Goal: Task Accomplishment & Management: Manage account settings

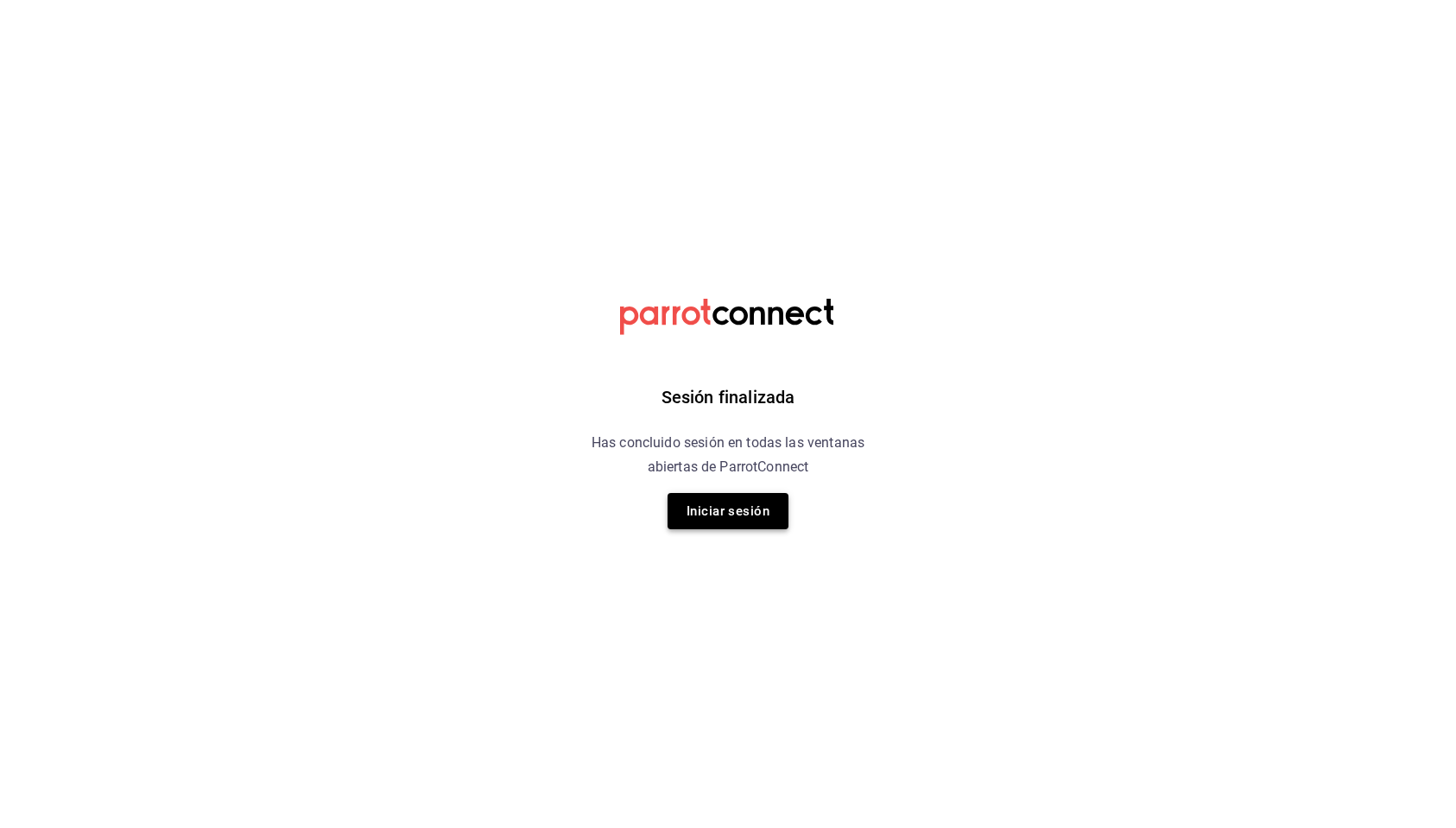
click at [726, 521] on button "Iniciar sesión" at bounding box center [728, 510] width 121 height 36
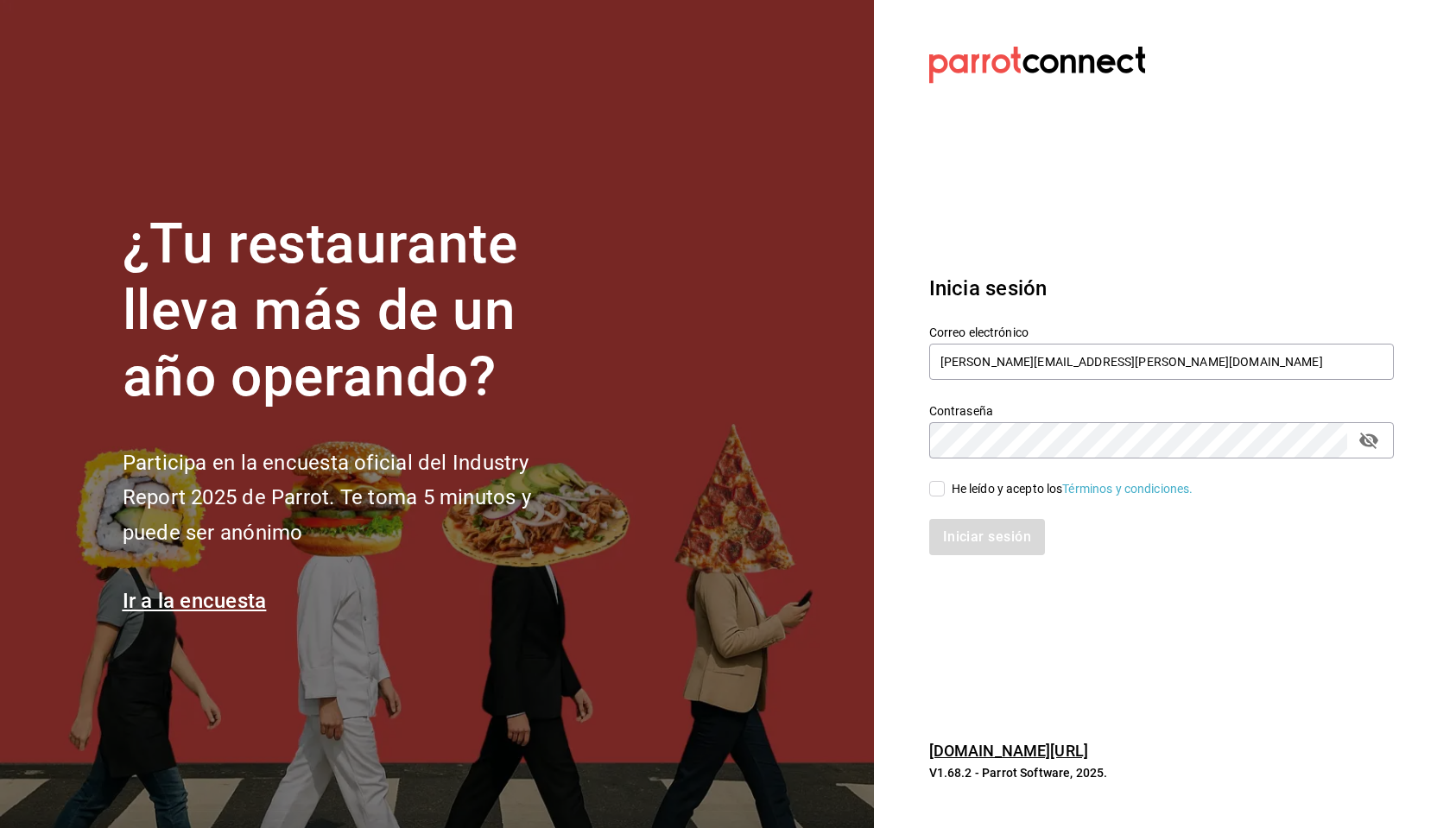
type input "[PERSON_NAME][EMAIL_ADDRESS][PERSON_NAME][DOMAIN_NAME]"
click at [936, 486] on input "He leído y acepto los Términos y condiciones." at bounding box center [937, 489] width 16 height 16
checkbox input "true"
click at [951, 531] on button "Iniciar sesión" at bounding box center [988, 537] width 117 height 36
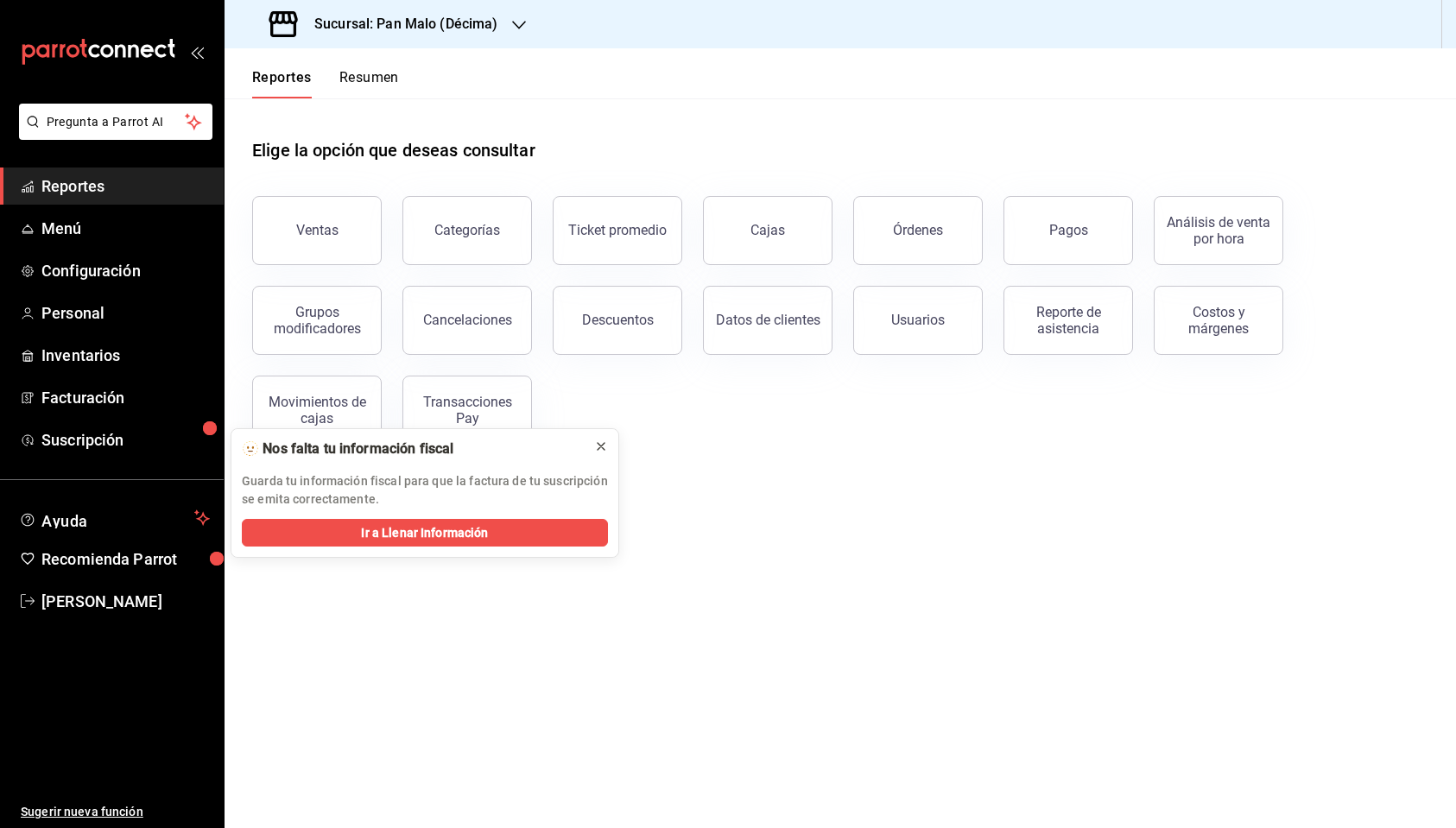
click at [605, 451] on icon at bounding box center [601, 447] width 14 height 14
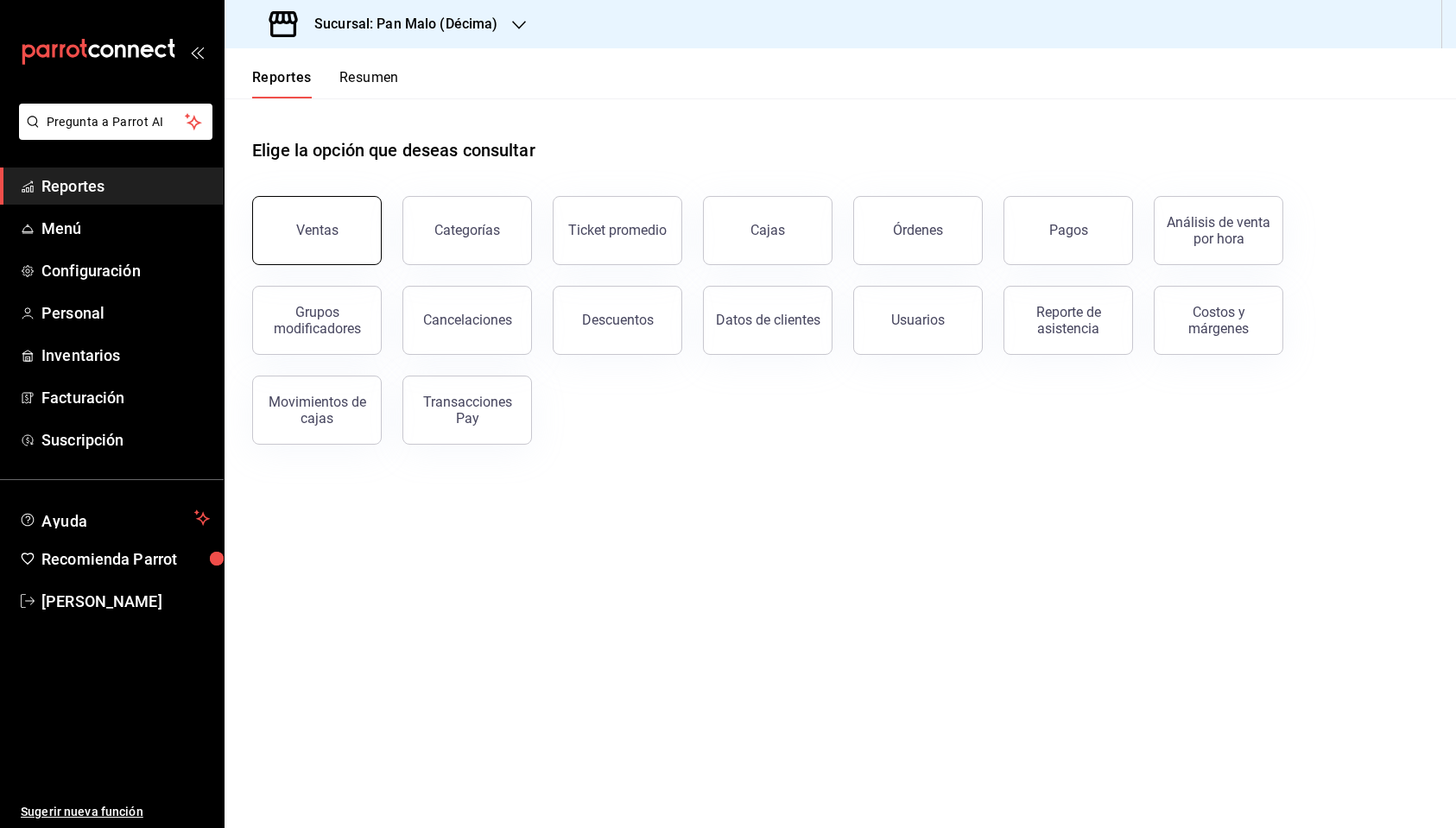
click at [270, 233] on button "Ventas" at bounding box center [317, 231] width 129 height 69
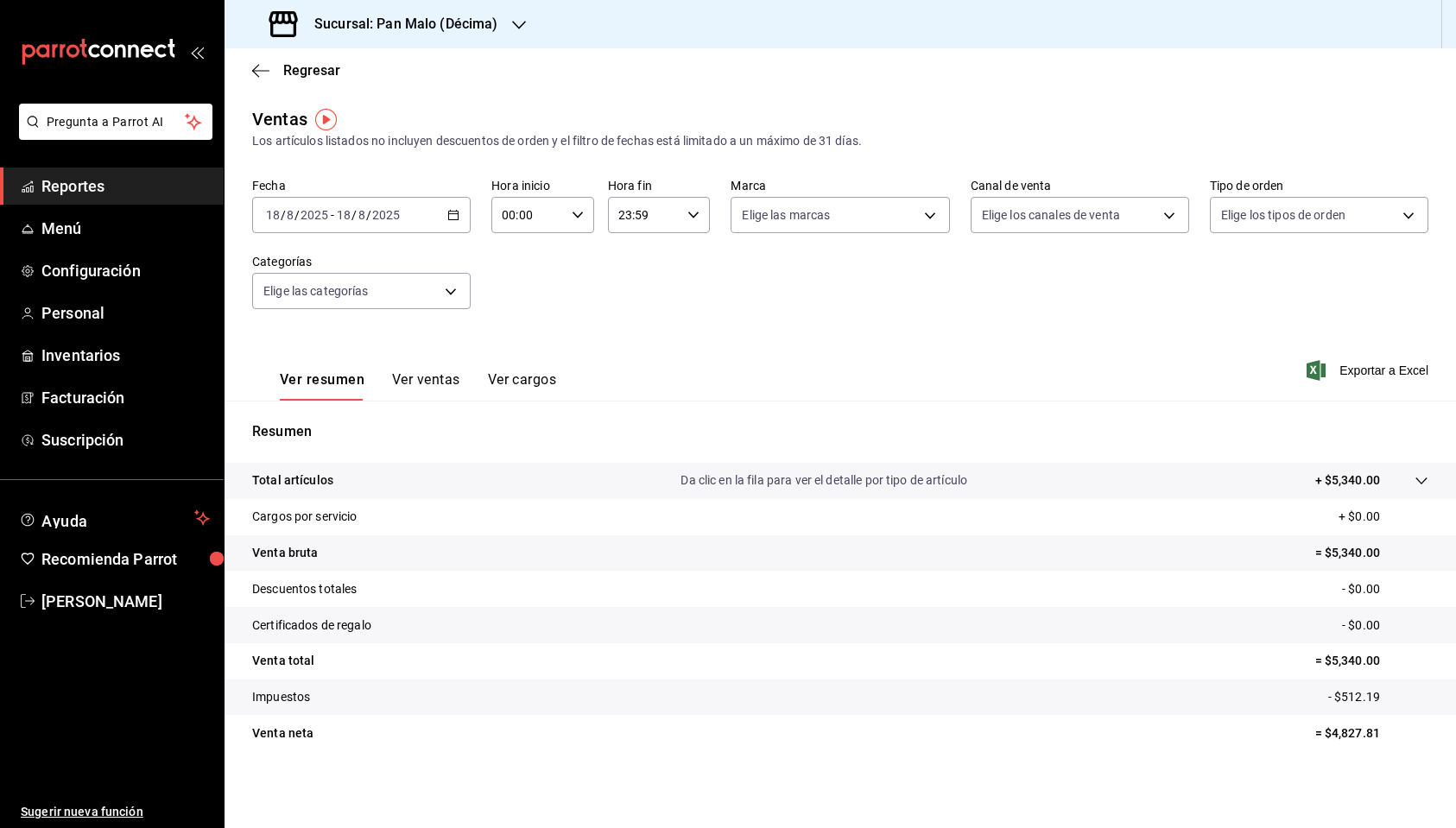
click at [447, 218] on div "[DATE] [DATE] - [DATE] [DATE]" at bounding box center [361, 214] width 218 height 36
click at [334, 418] on span "Rango de fechas" at bounding box center [333, 422] width 134 height 19
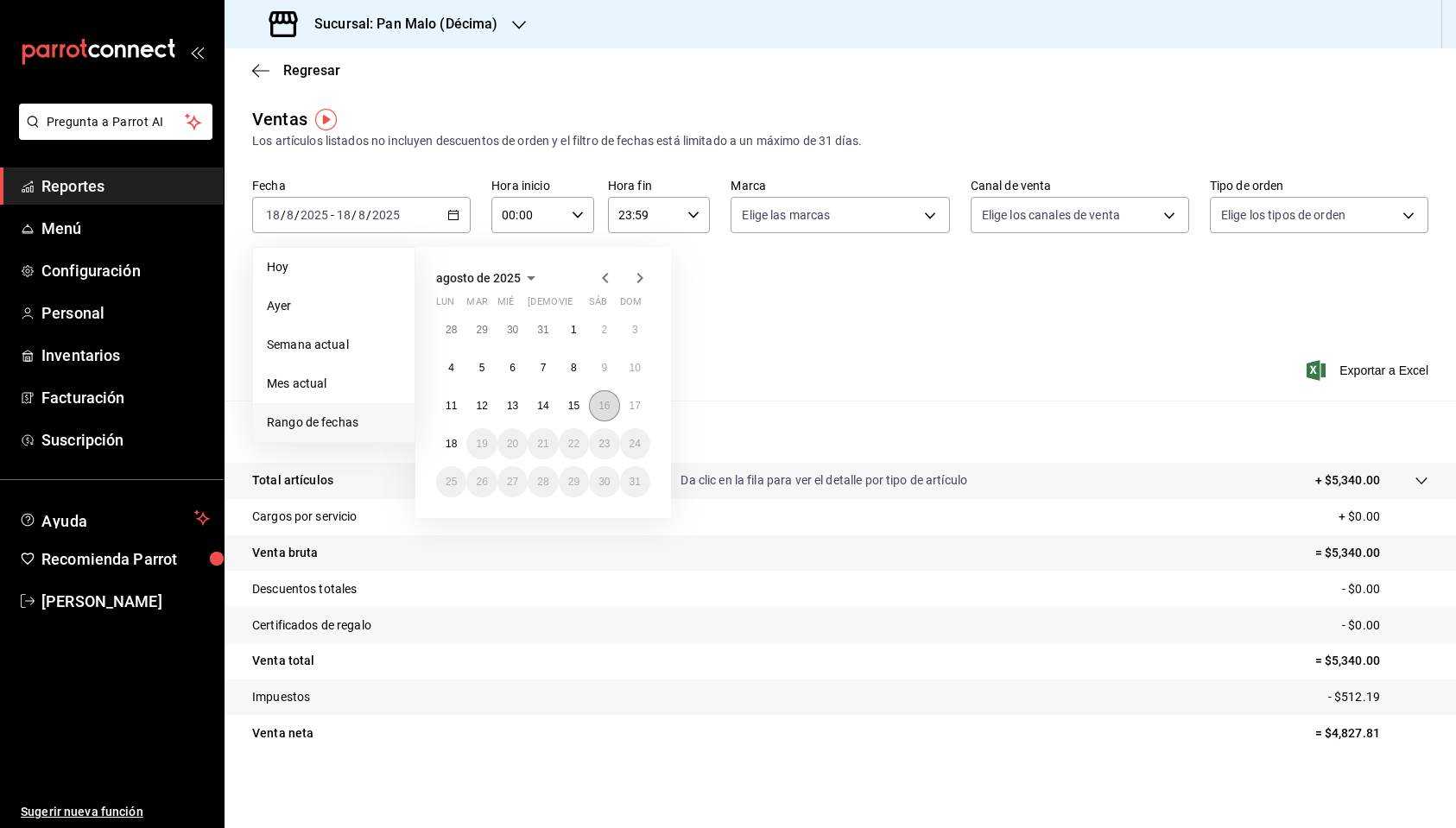
click at [610, 403] on abbr "16" at bounding box center [603, 406] width 11 height 12
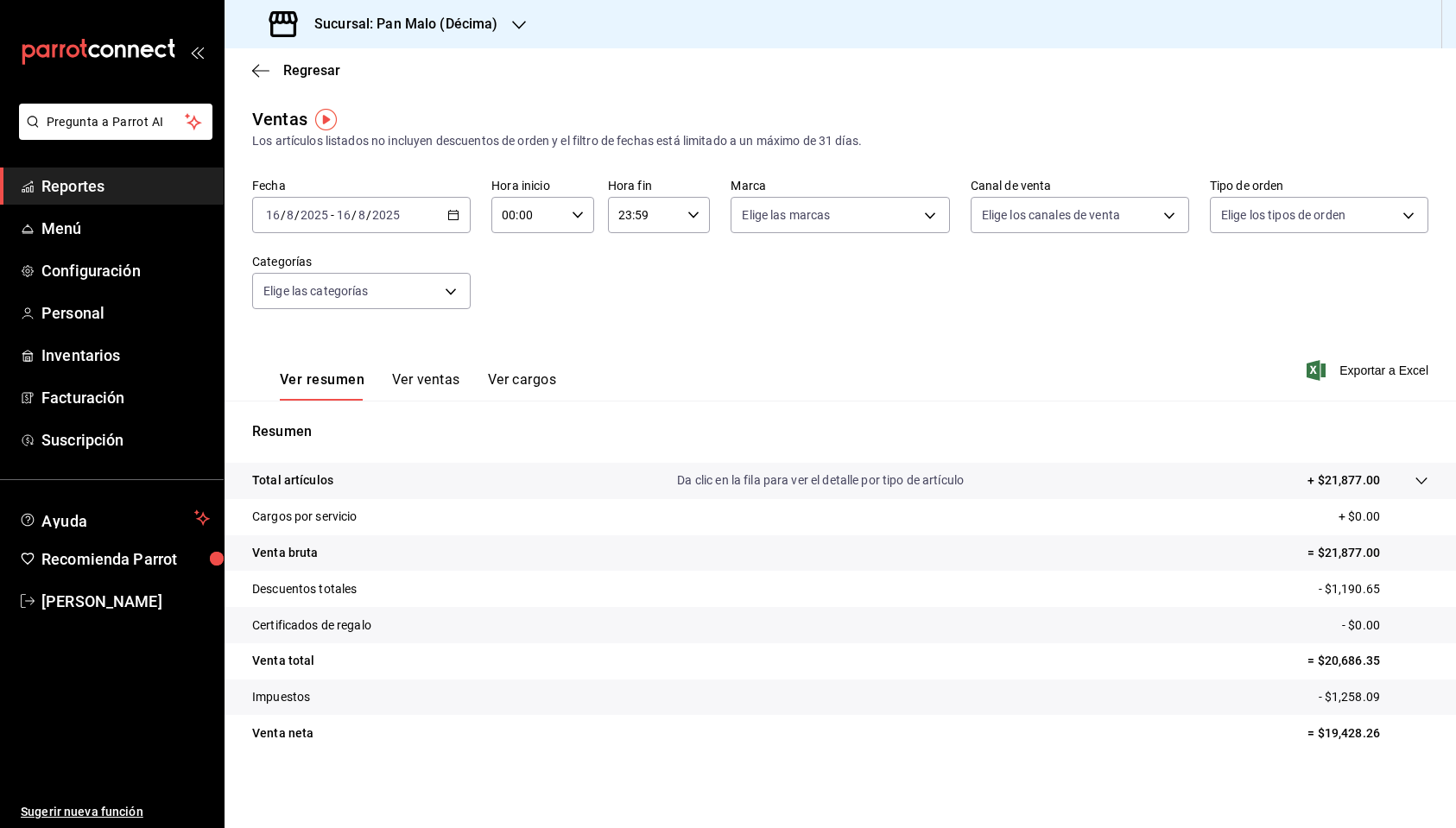
click at [374, 27] on h3 "Sucursal: Pan Malo (Décima)" at bounding box center [399, 23] width 198 height 21
click at [349, 108] on div "Pan Malo (Laureles)" at bounding box center [354, 113] width 232 height 19
click at [381, 206] on div "[DATE] [DATE] - [DATE] [DATE]" at bounding box center [361, 214] width 218 height 36
click at [329, 417] on li "Rango de fechas" at bounding box center [333, 423] width 161 height 39
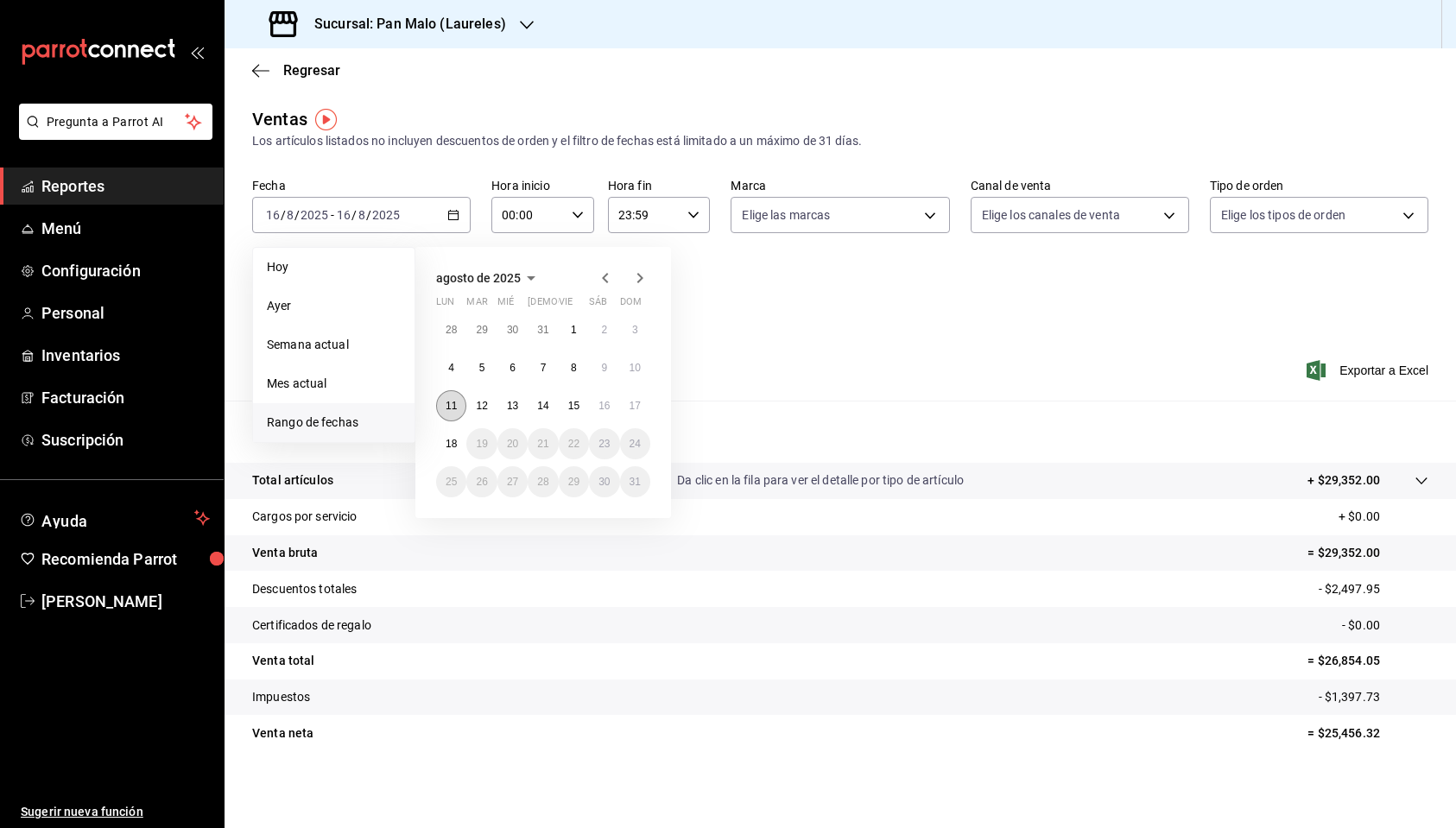
click at [447, 400] on abbr "11" at bounding box center [451, 406] width 11 height 12
click at [603, 406] on abbr "16" at bounding box center [603, 406] width 11 height 12
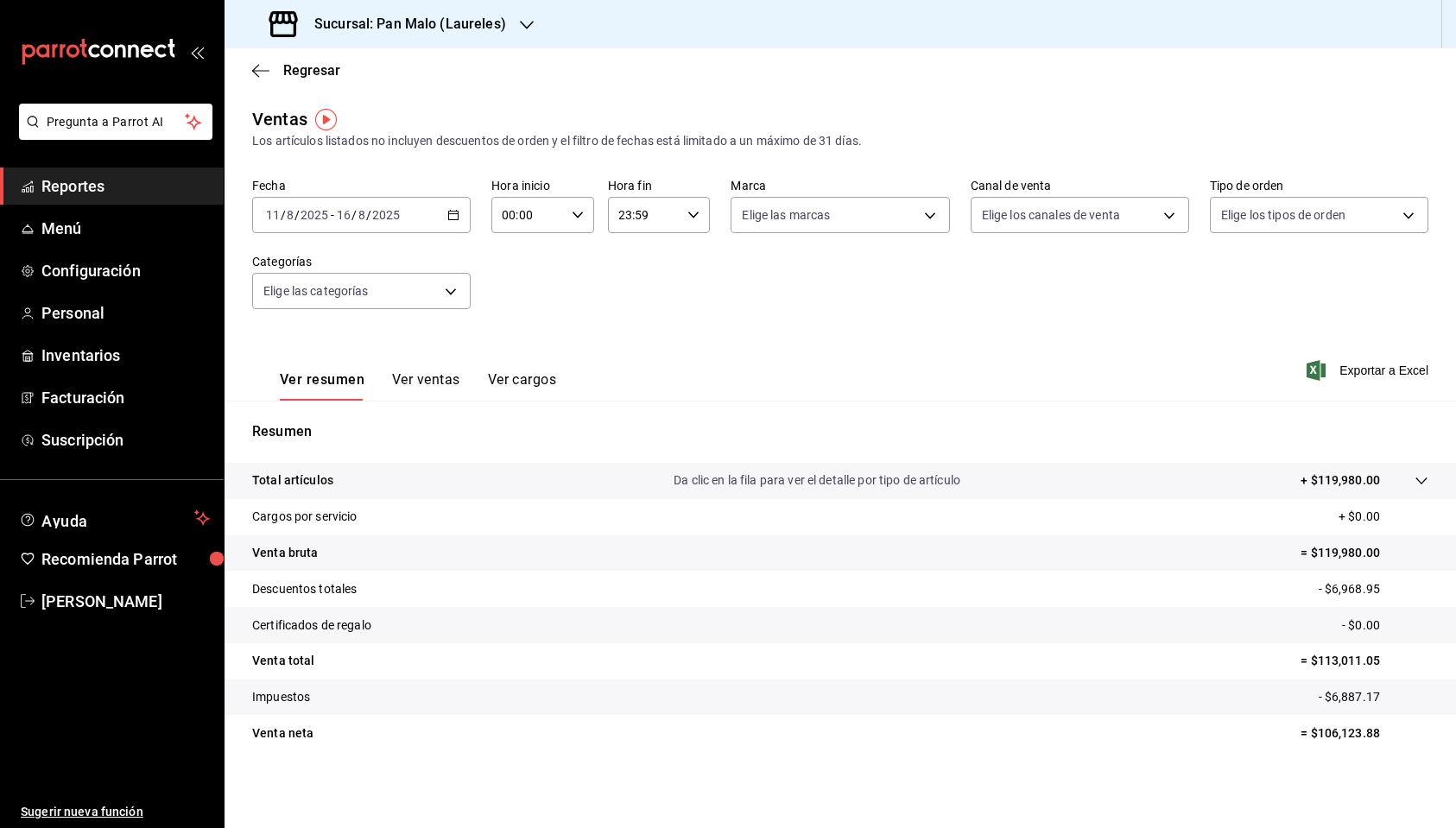
click at [361, 33] on h3 "Sucursal: Pan Malo (Laureles)" at bounding box center [403, 23] width 205 height 21
click at [276, 77] on span "Pan Malo (Décima)" at bounding box center [290, 74] width 104 height 19
click at [428, 379] on button "Ver ventas" at bounding box center [426, 386] width 68 height 29
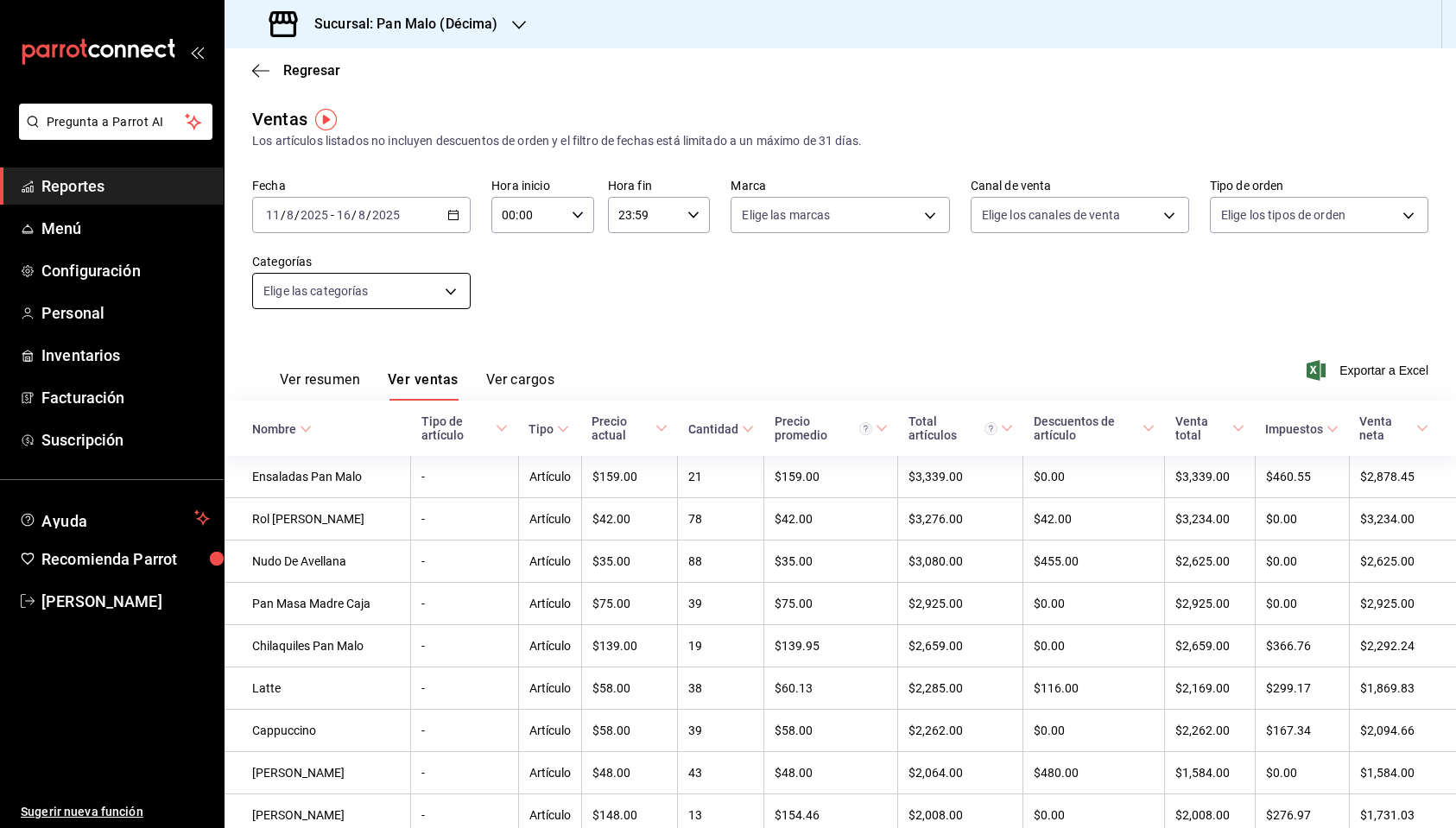
click at [451, 291] on body "Pregunta a Parrot AI Reportes Menú Configuración Personal Inventarios Facturaci…" at bounding box center [728, 414] width 1456 height 828
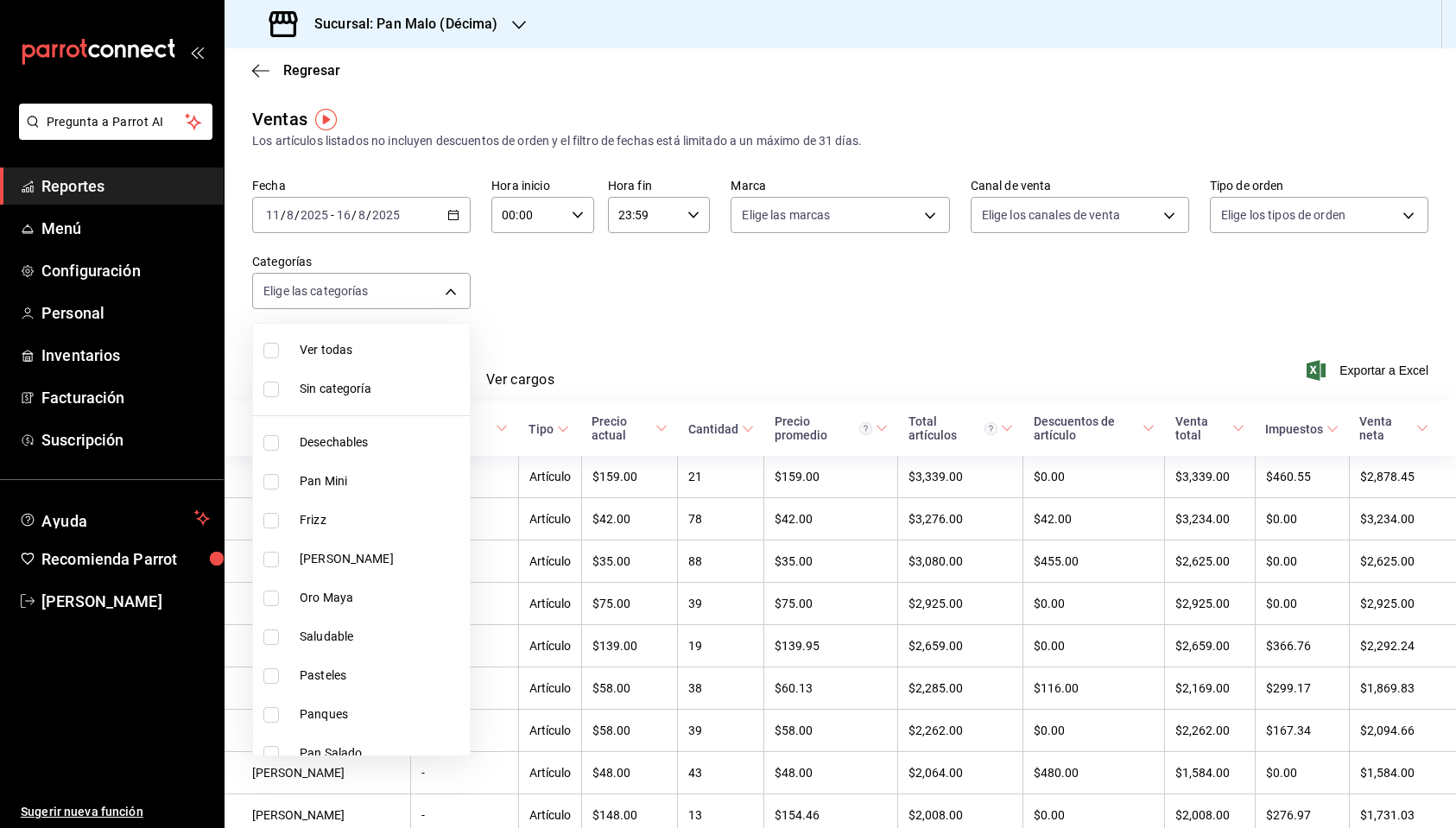
click at [278, 520] on label at bounding box center [274, 521] width 22 height 16
click at [278, 520] on input "checkbox" at bounding box center [271, 521] width 16 height 16
checkbox input "false"
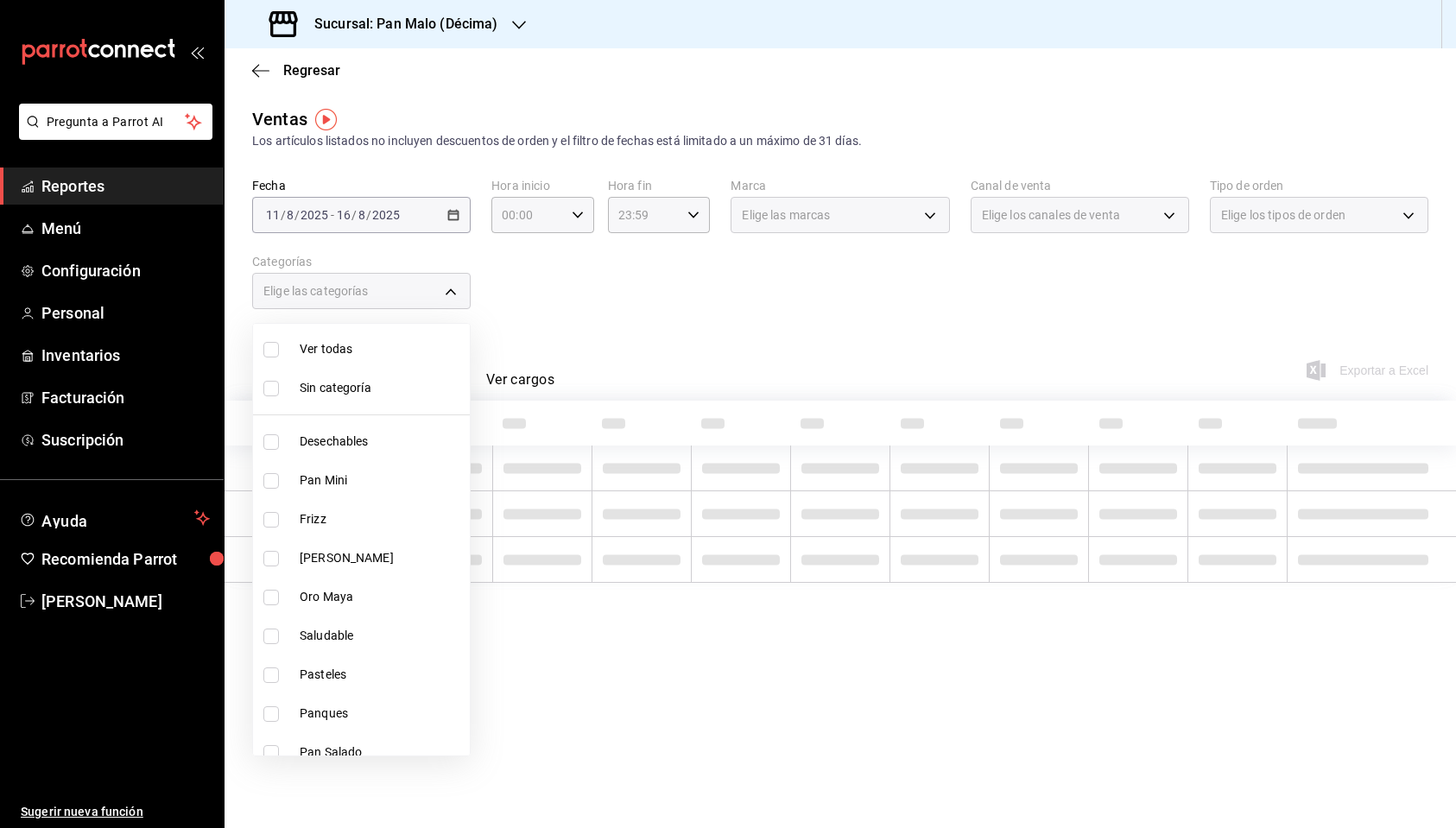
click at [275, 518] on input "checkbox" at bounding box center [271, 520] width 16 height 16
checkbox input "true"
type input "03a84f17-dc91-419f-965e-e312bb062027"
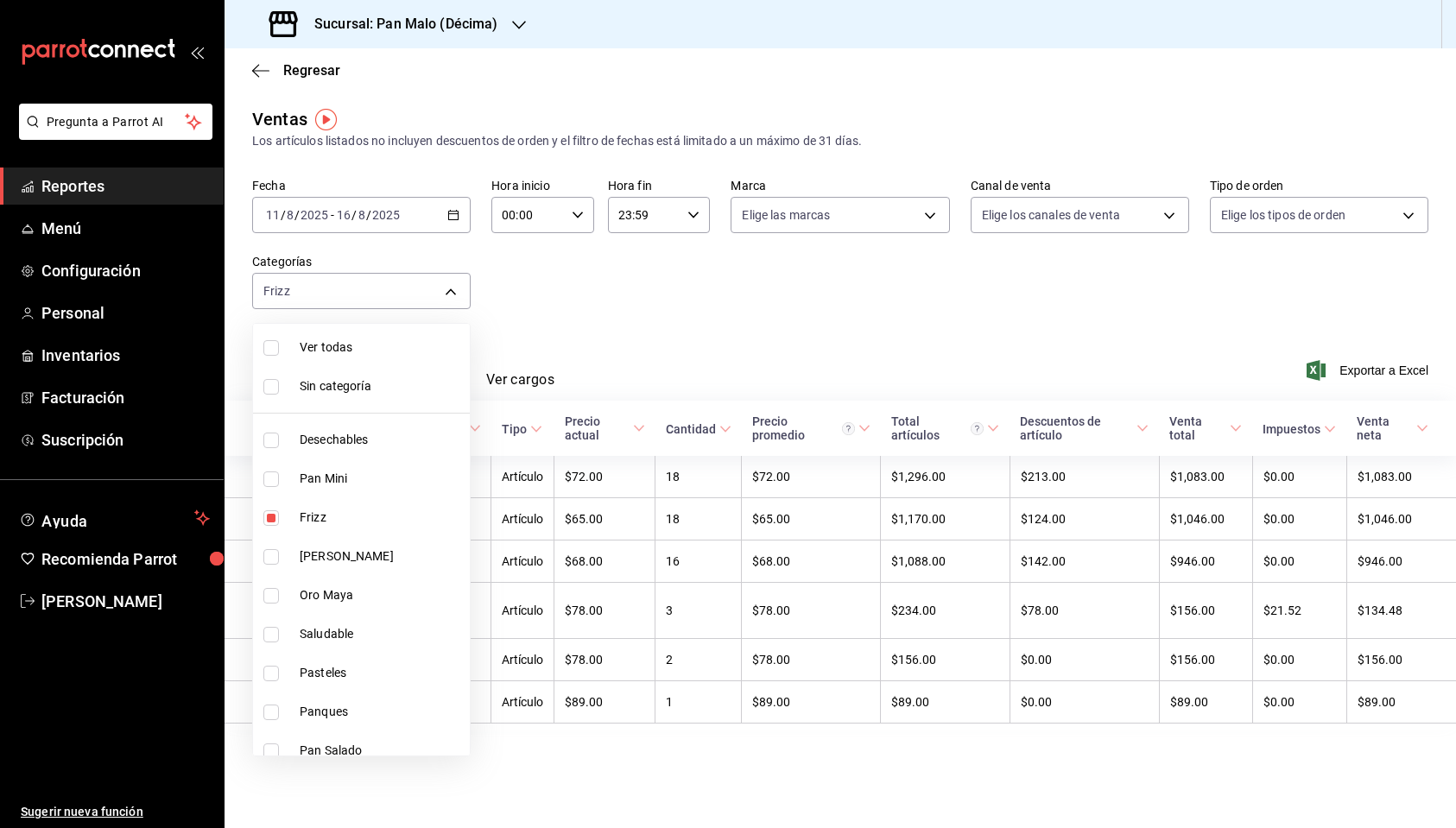
click at [598, 286] on div at bounding box center [728, 414] width 1456 height 828
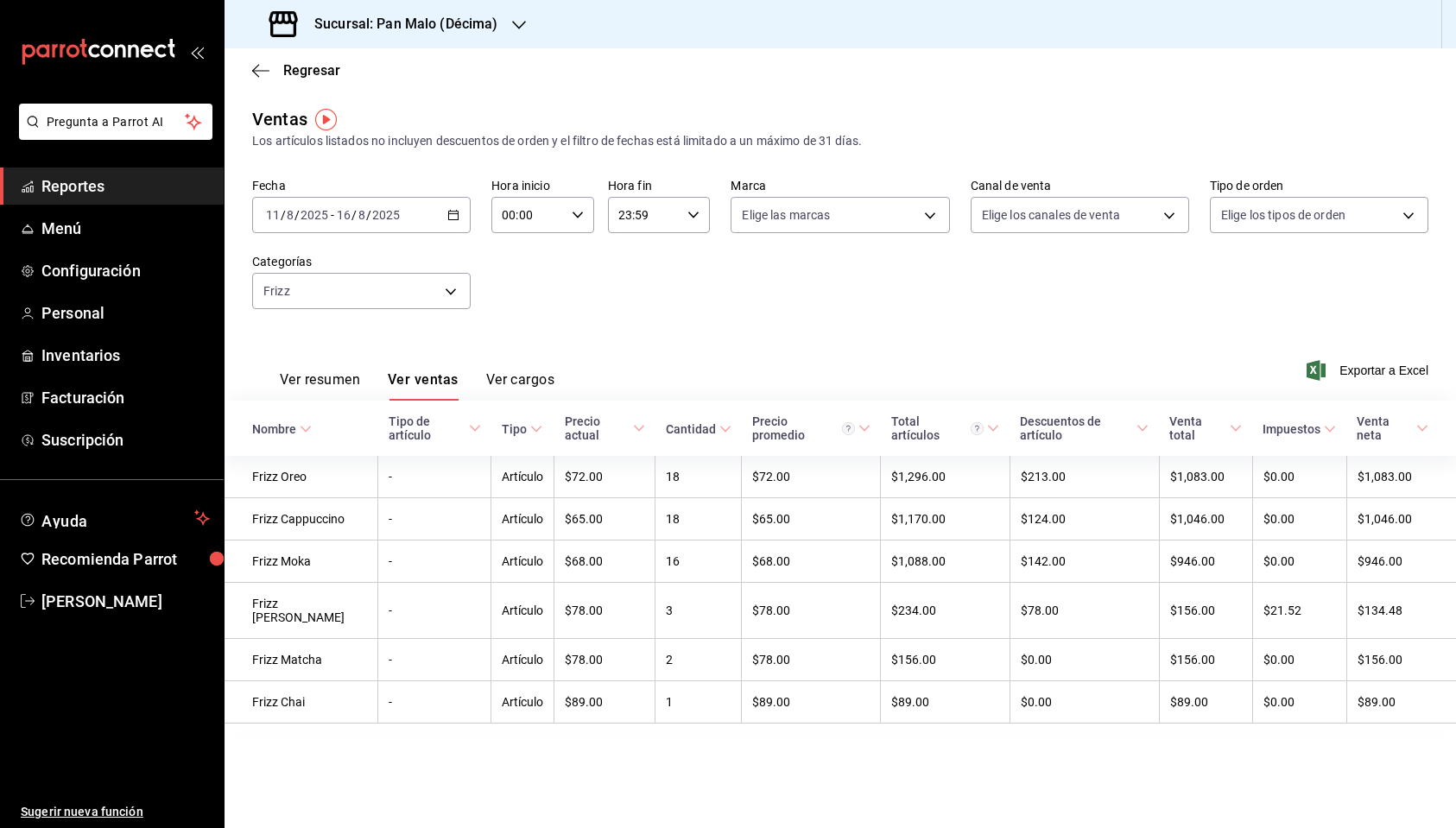
click at [387, 25] on h3 "Sucursal: Pan Malo (Décima)" at bounding box center [399, 23] width 198 height 21
click at [361, 110] on div "Pan Malo (Laureles)" at bounding box center [354, 113] width 232 height 19
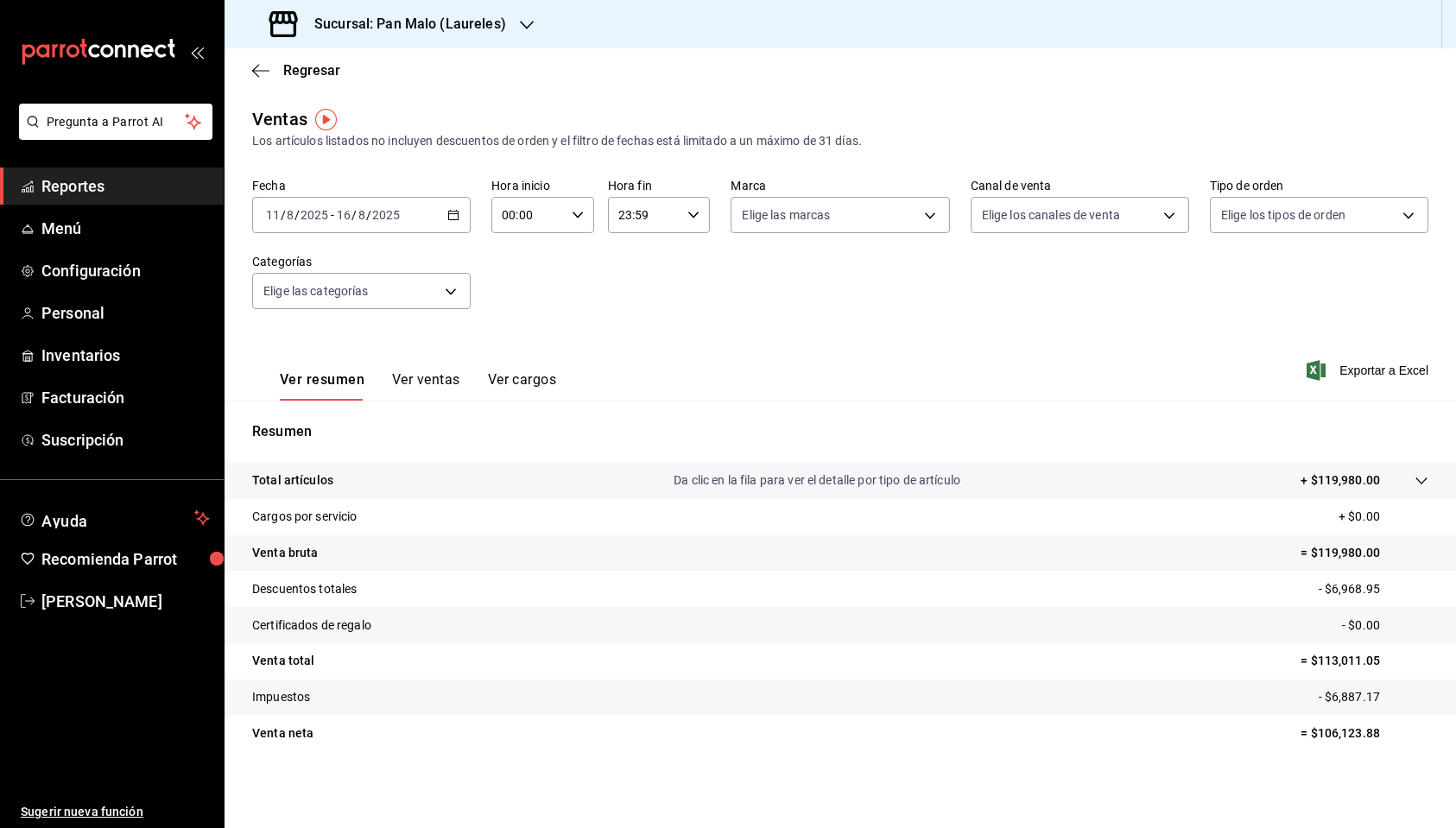
click at [424, 378] on button "Ver ventas" at bounding box center [426, 386] width 68 height 29
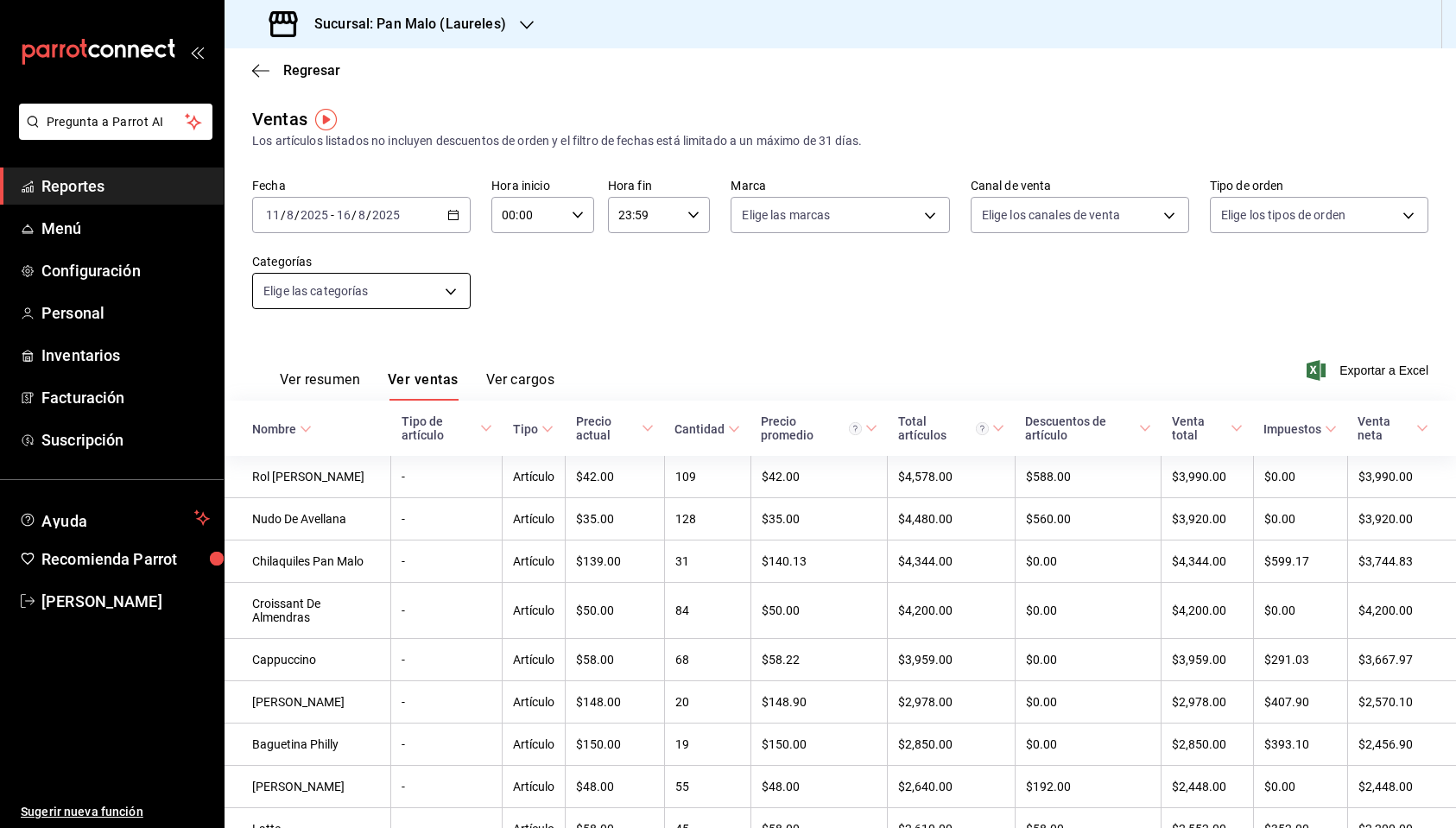
click at [451, 292] on body "Pregunta a Parrot AI Reportes Menú Configuración Personal Inventarios Facturaci…" at bounding box center [728, 414] width 1456 height 828
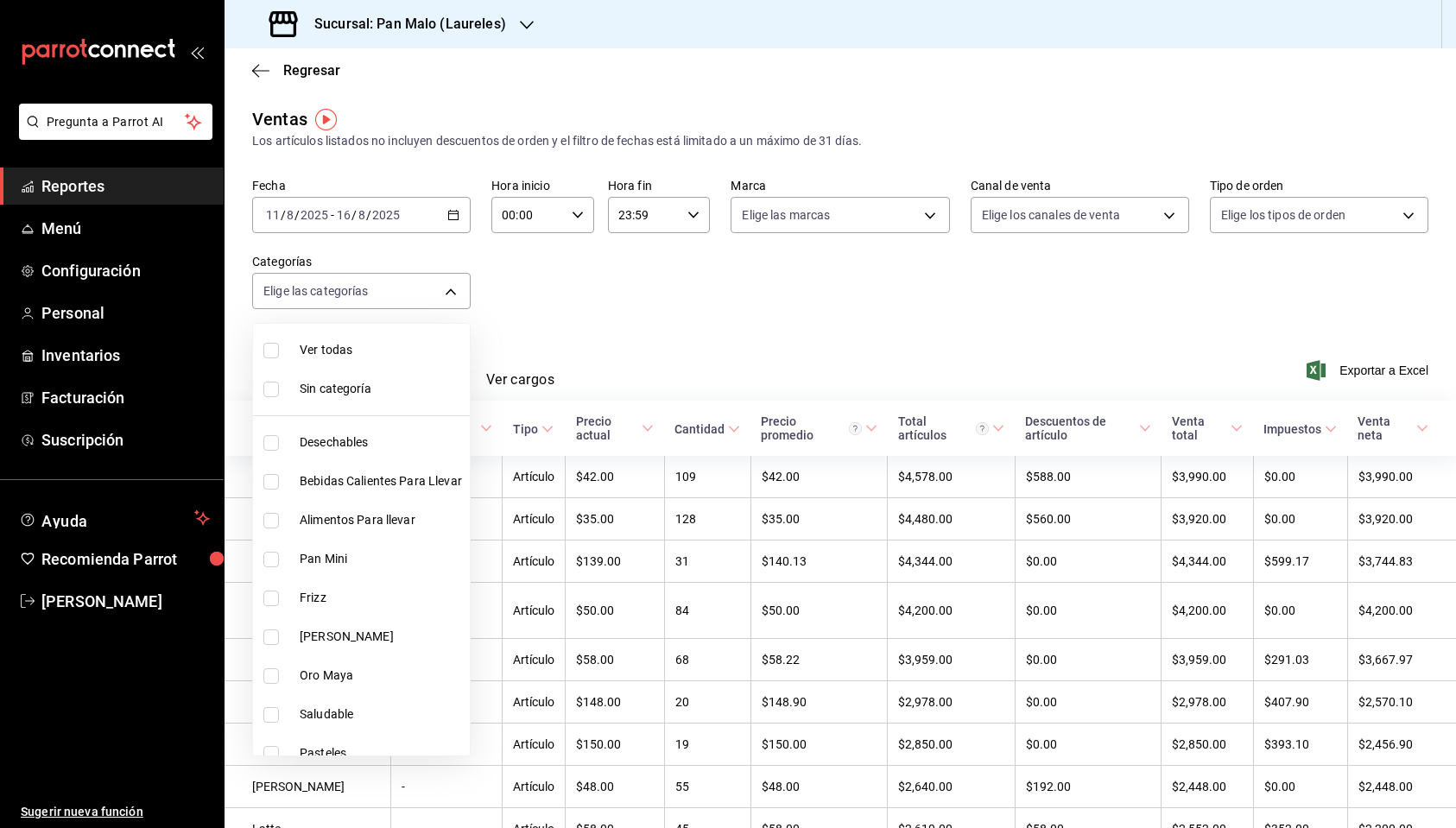
click at [269, 595] on input "checkbox" at bounding box center [271, 598] width 16 height 16
checkbox input "true"
type input "3337f4f5-cab2-45df-8f84-322559574ce7"
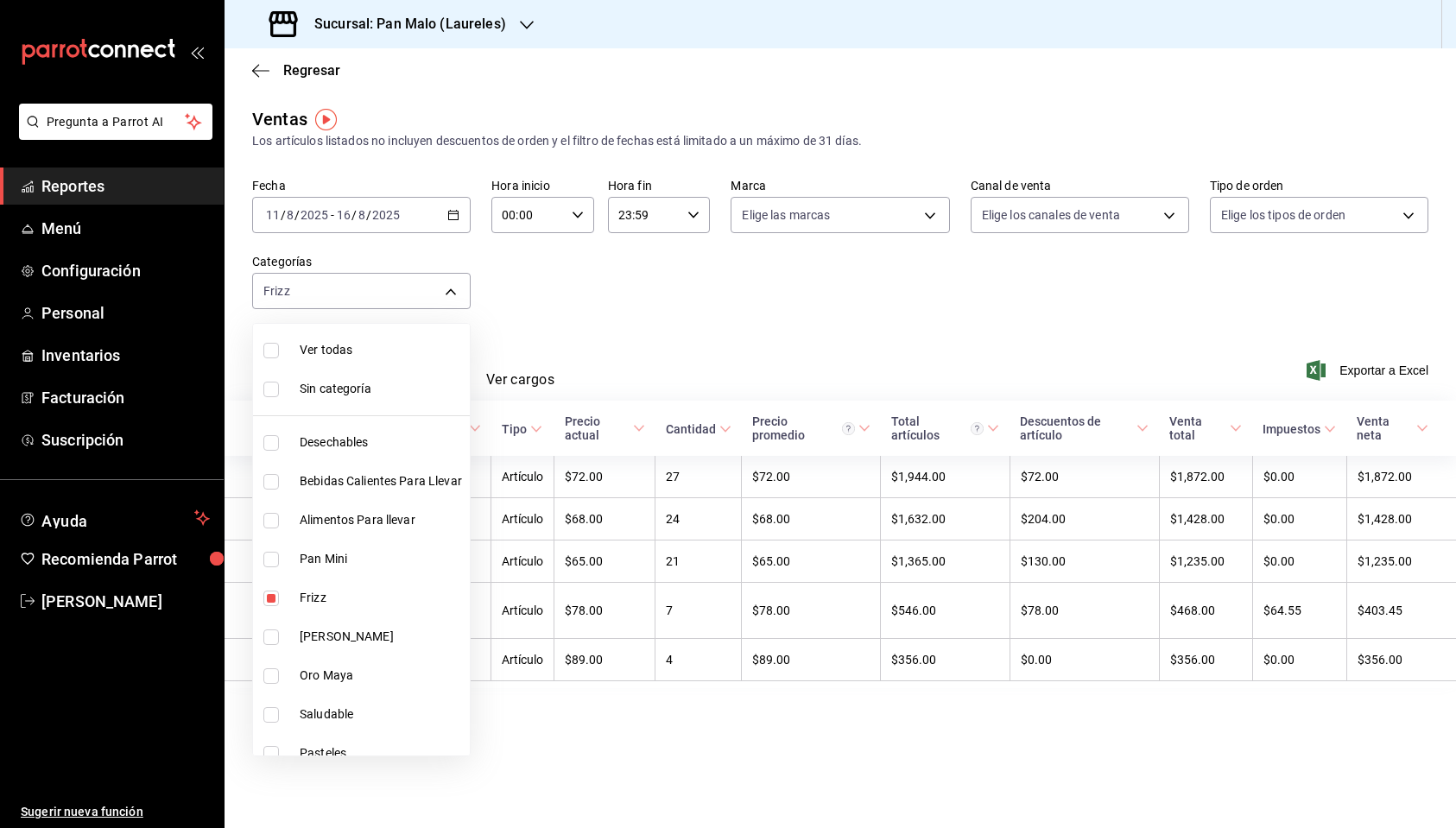
click at [564, 336] on div at bounding box center [728, 414] width 1456 height 828
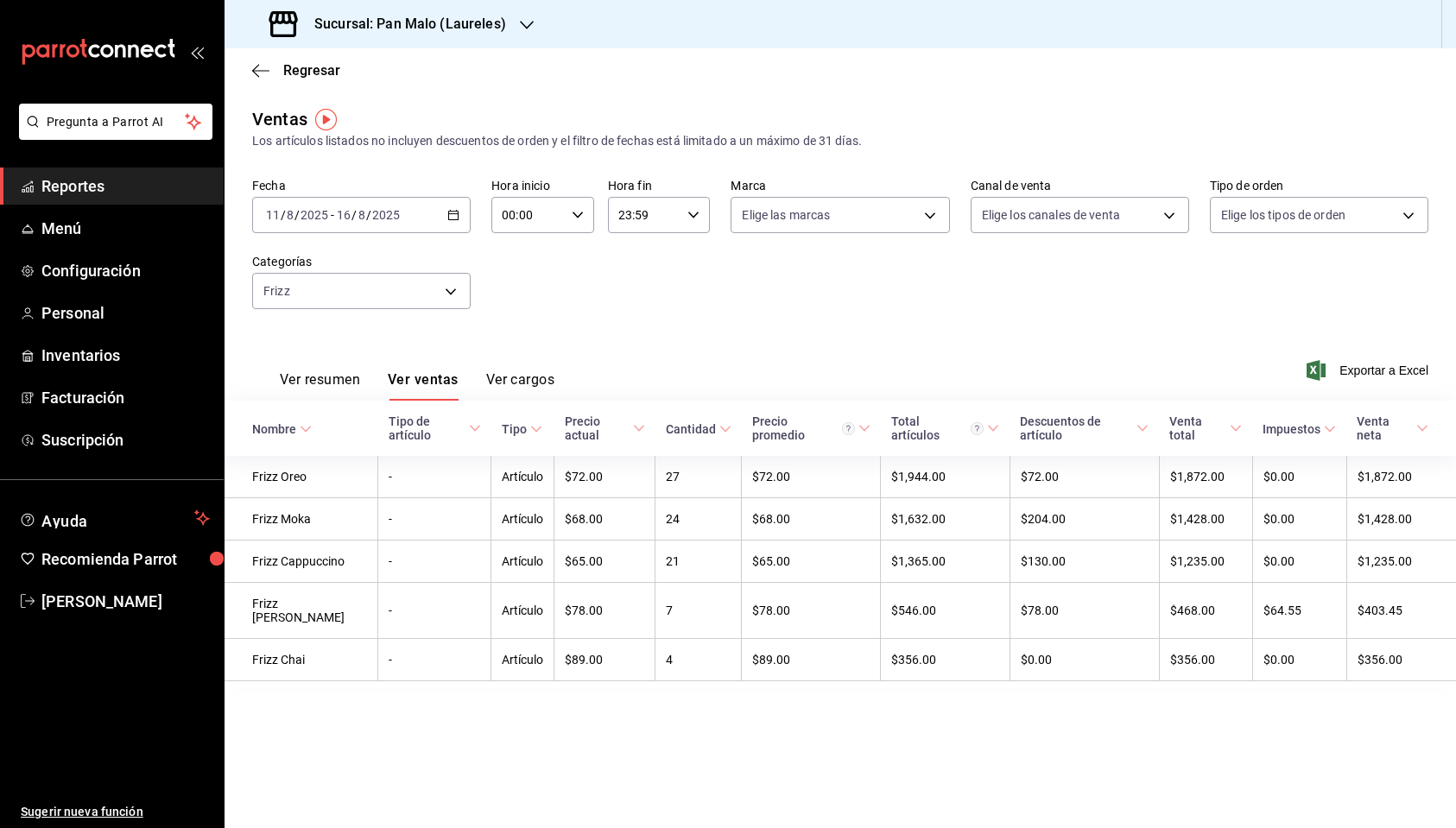
click at [251, 59] on div "Regresar" at bounding box center [841, 69] width 1232 height 44
click at [253, 65] on icon "button" at bounding box center [261, 70] width 18 height 16
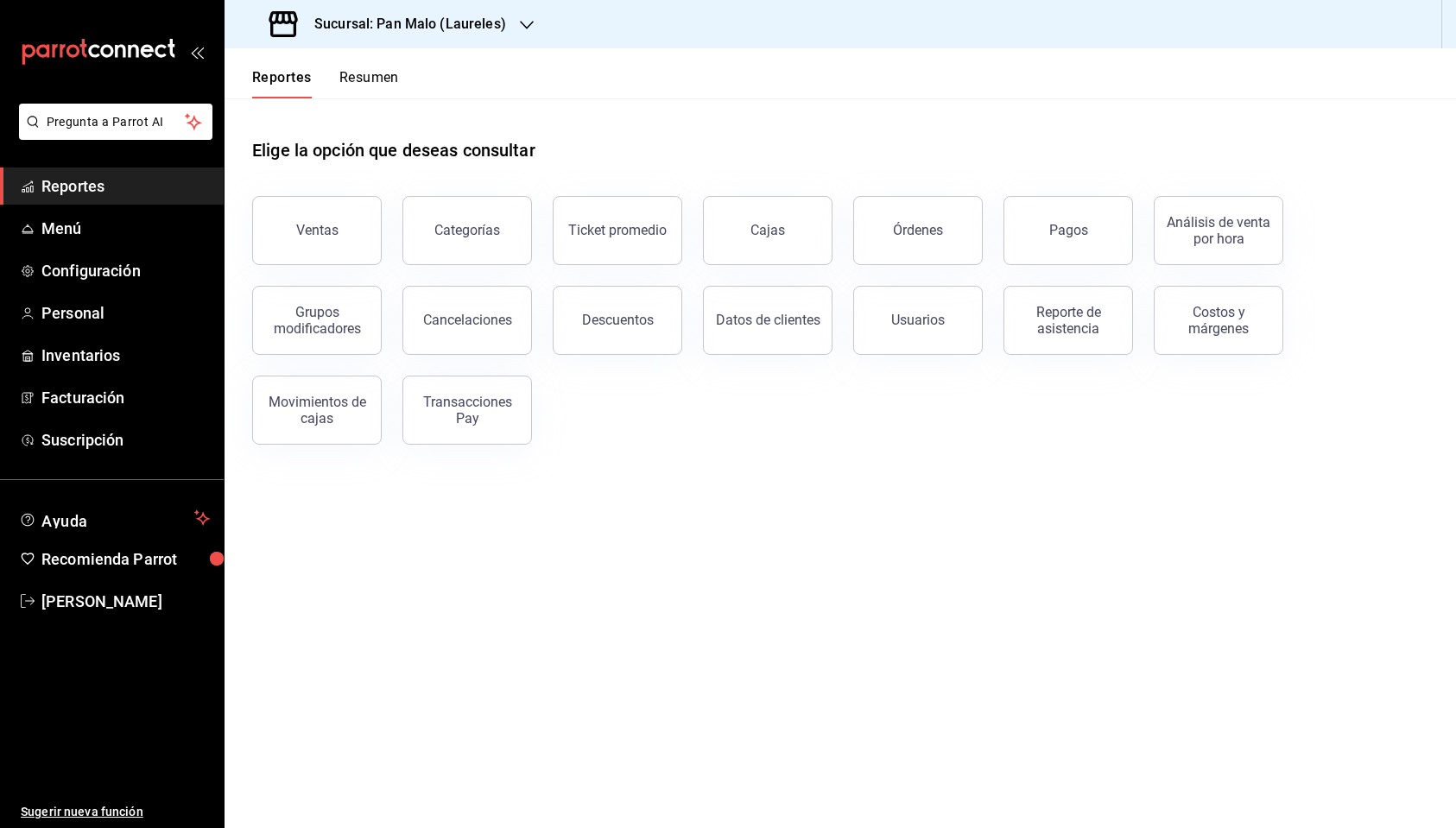
click at [362, 68] on div "Reportes Resumen" at bounding box center [312, 72] width 174 height 50
click at [365, 78] on button "Resumen" at bounding box center [369, 84] width 60 height 29
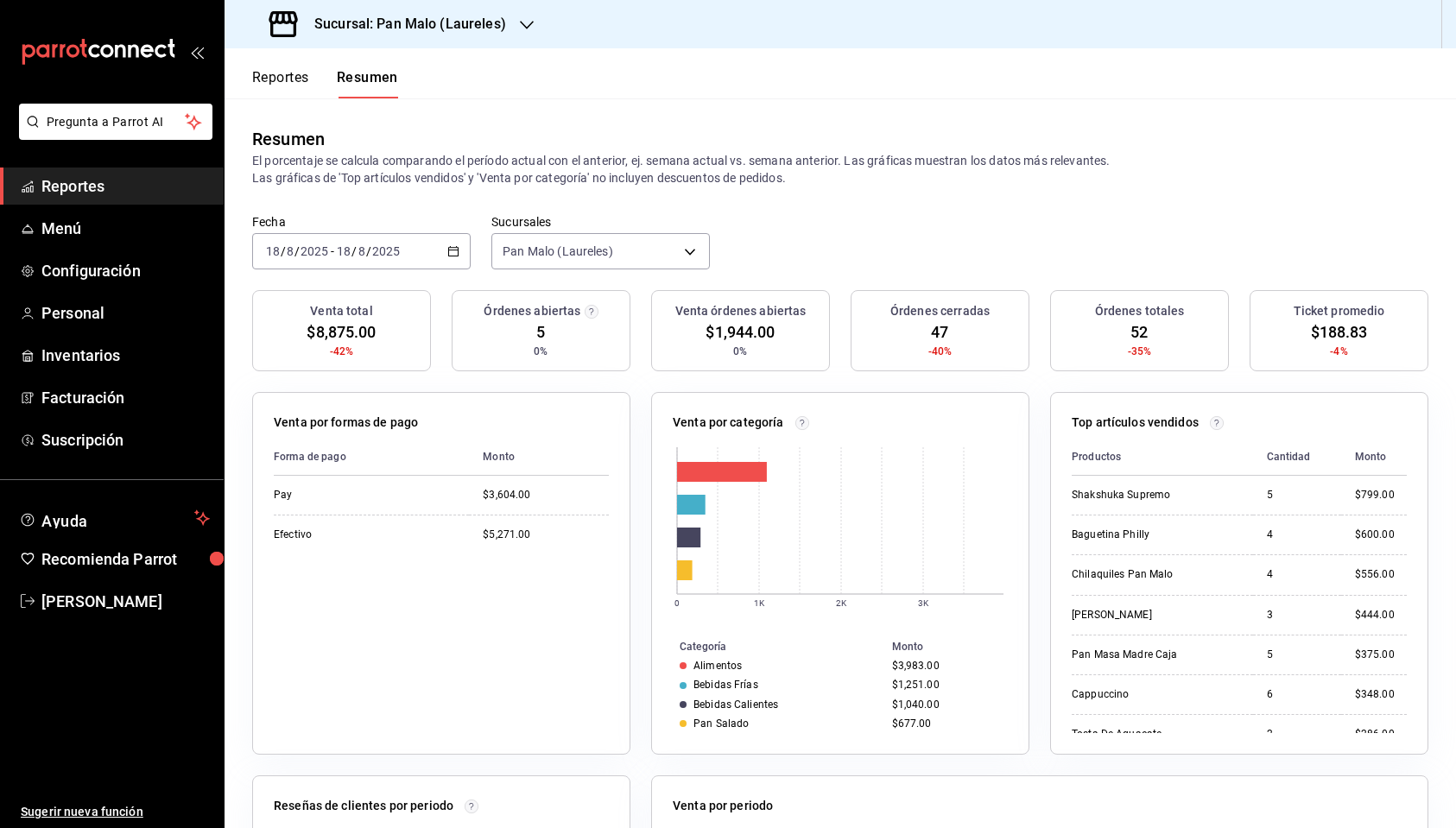
click at [454, 251] on icon "button" at bounding box center [454, 251] width 12 height 12
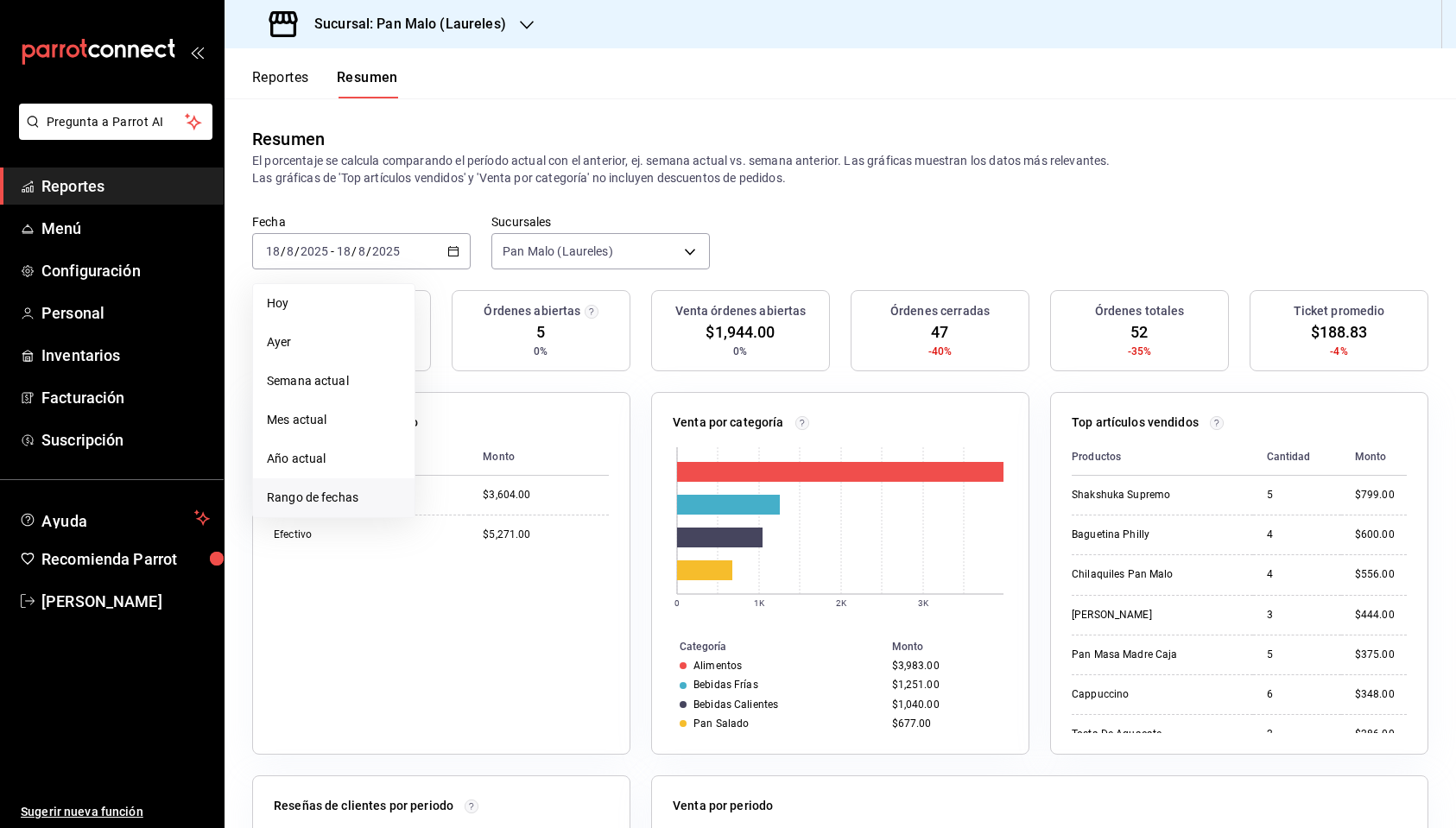
click at [309, 499] on span "Rango de fechas" at bounding box center [333, 498] width 134 height 19
click at [443, 435] on button "11" at bounding box center [451, 442] width 30 height 31
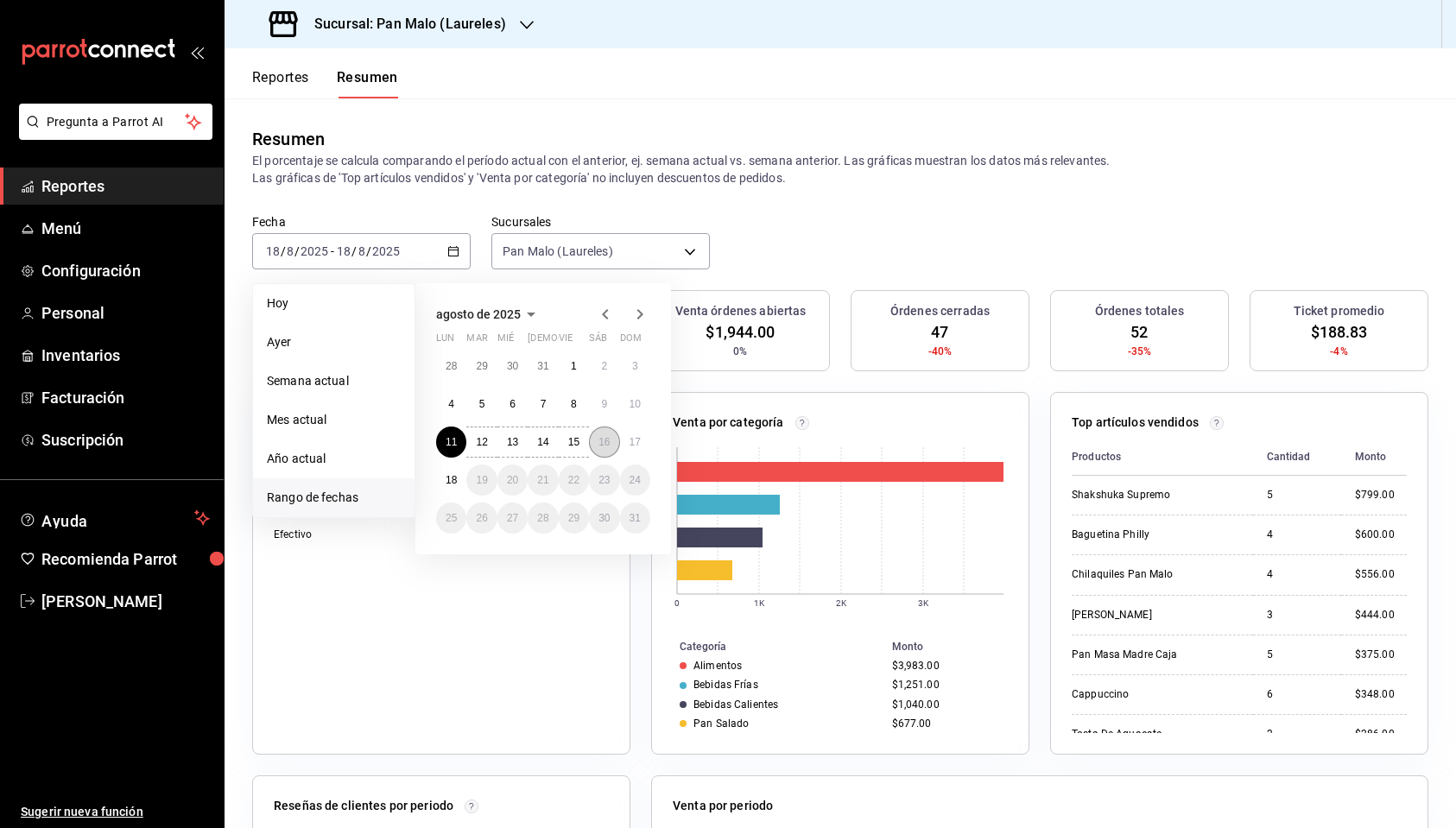
click at [615, 442] on button "16" at bounding box center [603, 442] width 30 height 31
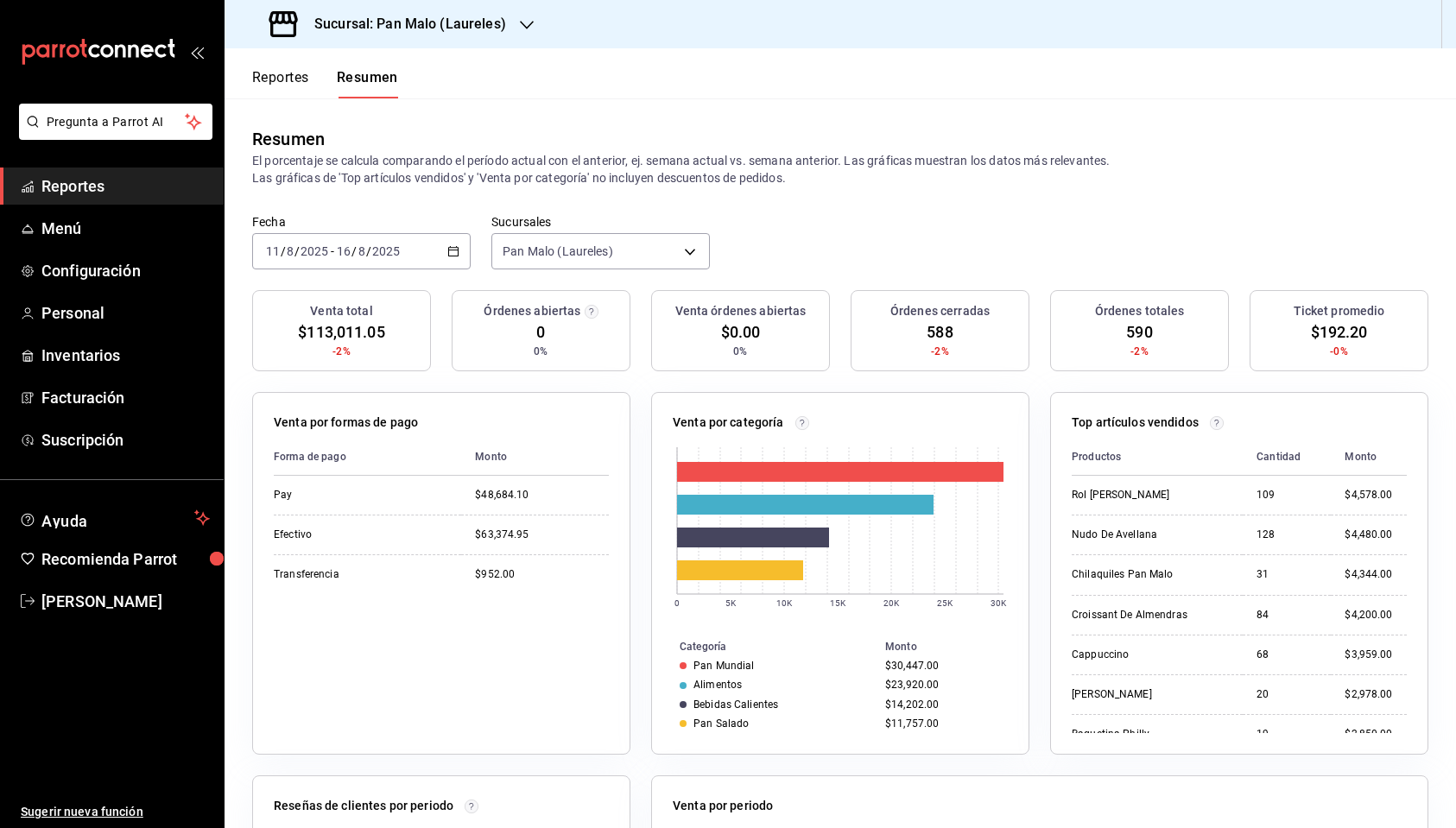
click at [395, 17] on h3 "Sucursal: Pan Malo (Laureles)" at bounding box center [403, 23] width 205 height 21
click at [338, 77] on span "Pan Malo (Décima)" at bounding box center [290, 74] width 104 height 19
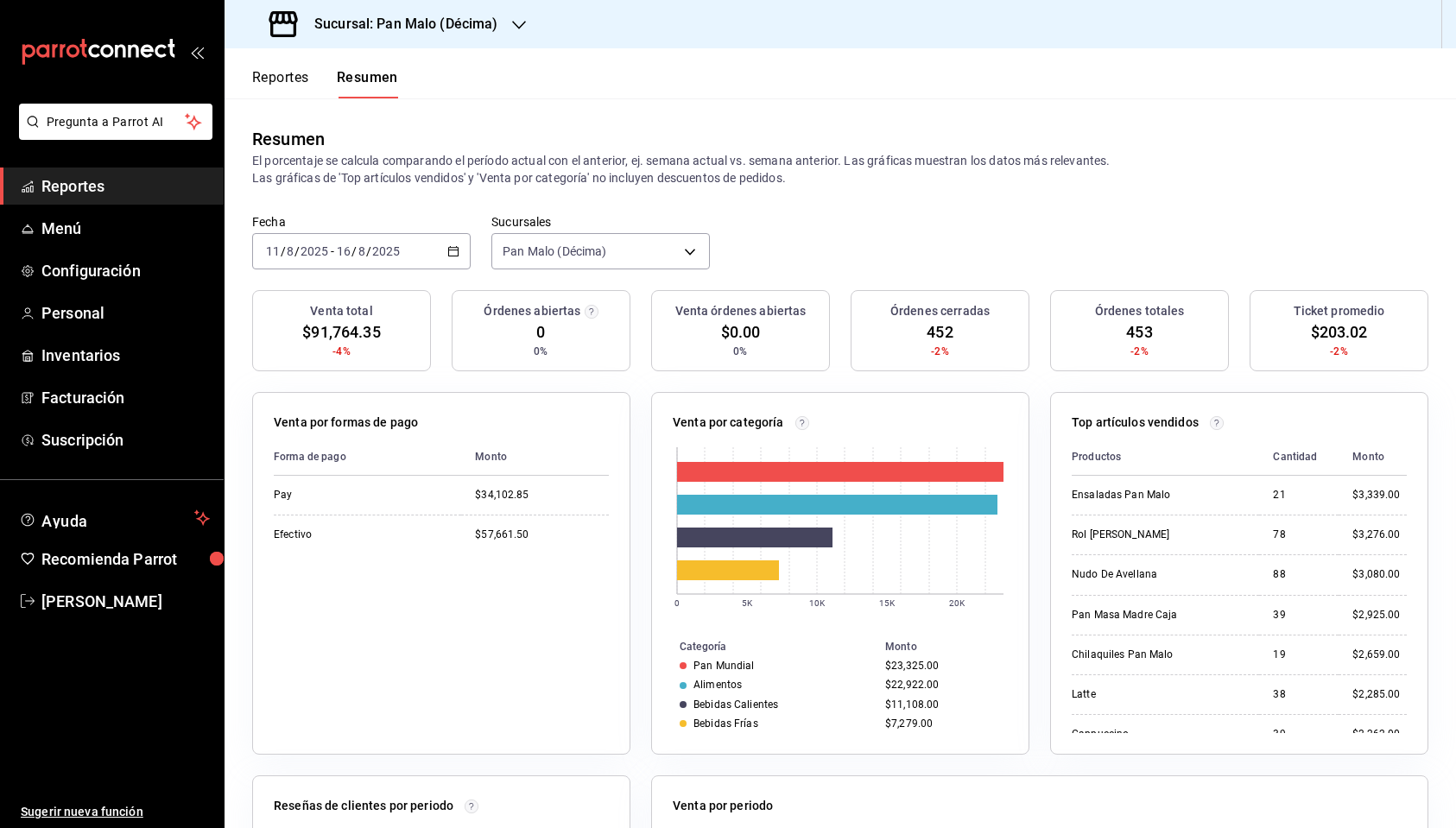
click at [446, 6] on div "Sucursal: Pan Malo (Décima)" at bounding box center [385, 23] width 294 height 48
click at [343, 115] on span "Pan Malo (Laureles)" at bounding box center [293, 113] width 110 height 19
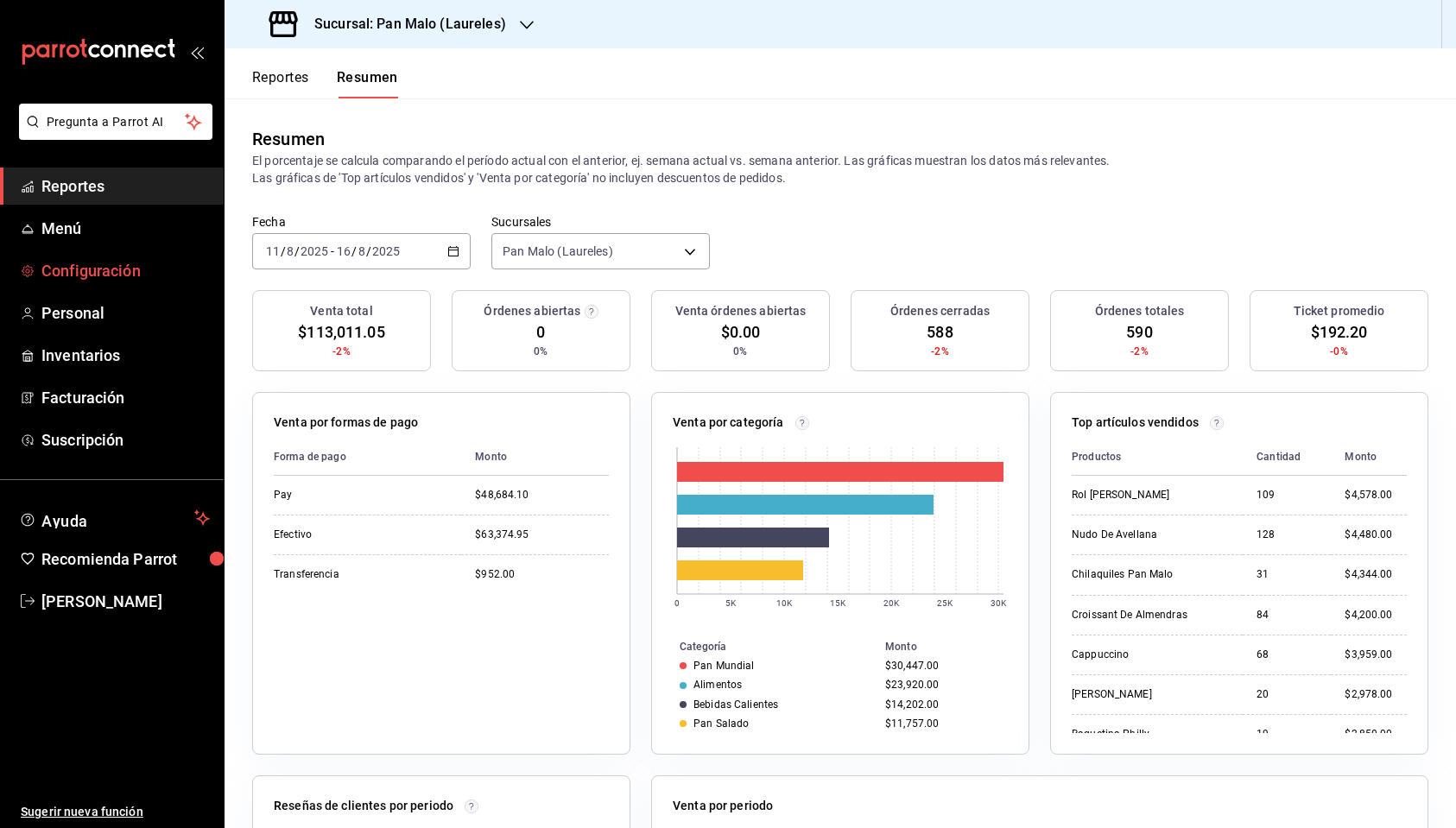
click at [84, 281] on span "Configuración" at bounding box center [125, 271] width 168 height 23
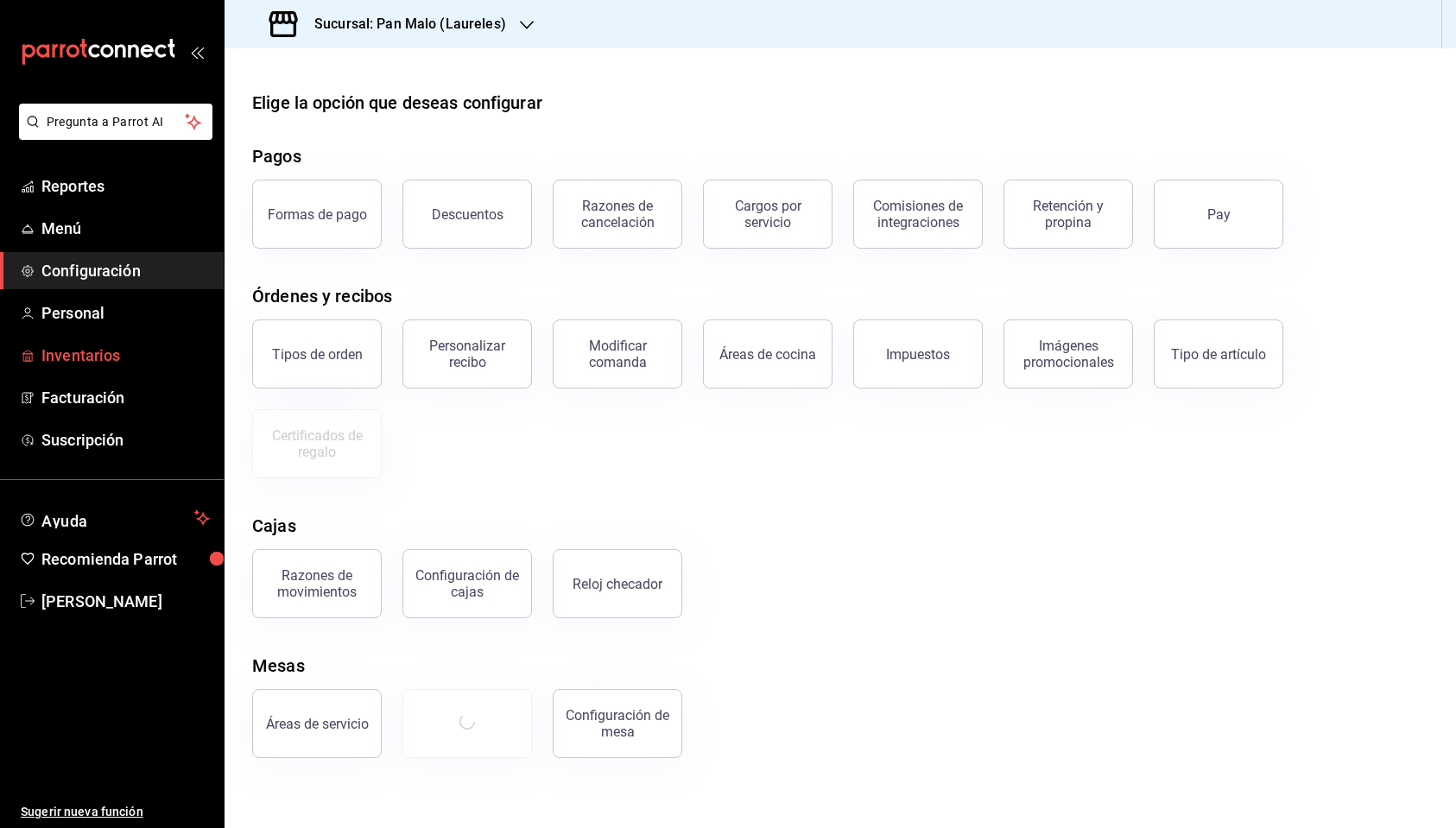
click at [82, 351] on span "Inventarios" at bounding box center [125, 356] width 168 height 23
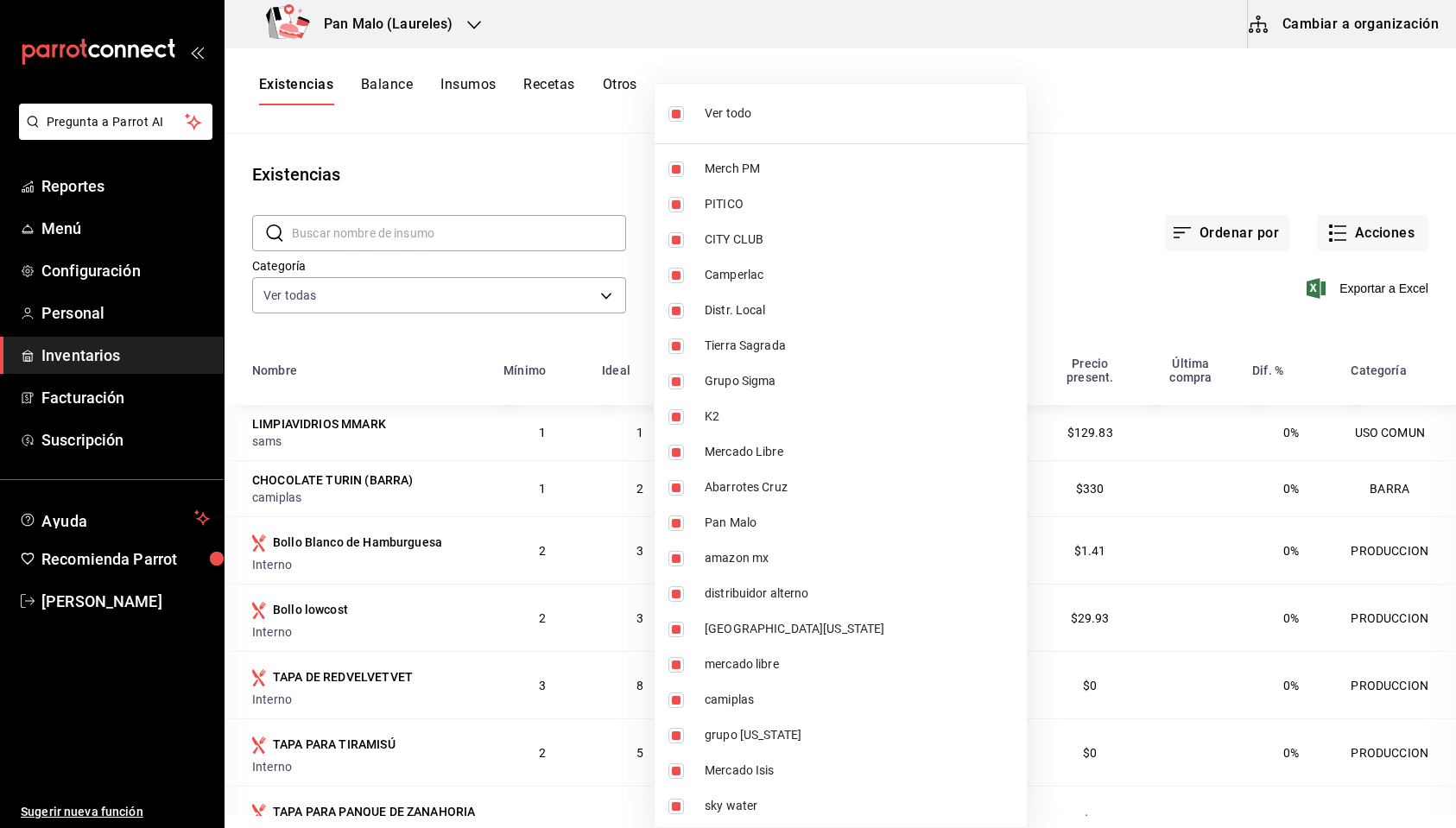
click at [790, 282] on body "Pregunta a Parrot AI Reportes Menú Configuración Personal Inventarios Facturaci…" at bounding box center [728, 408] width 1456 height 816
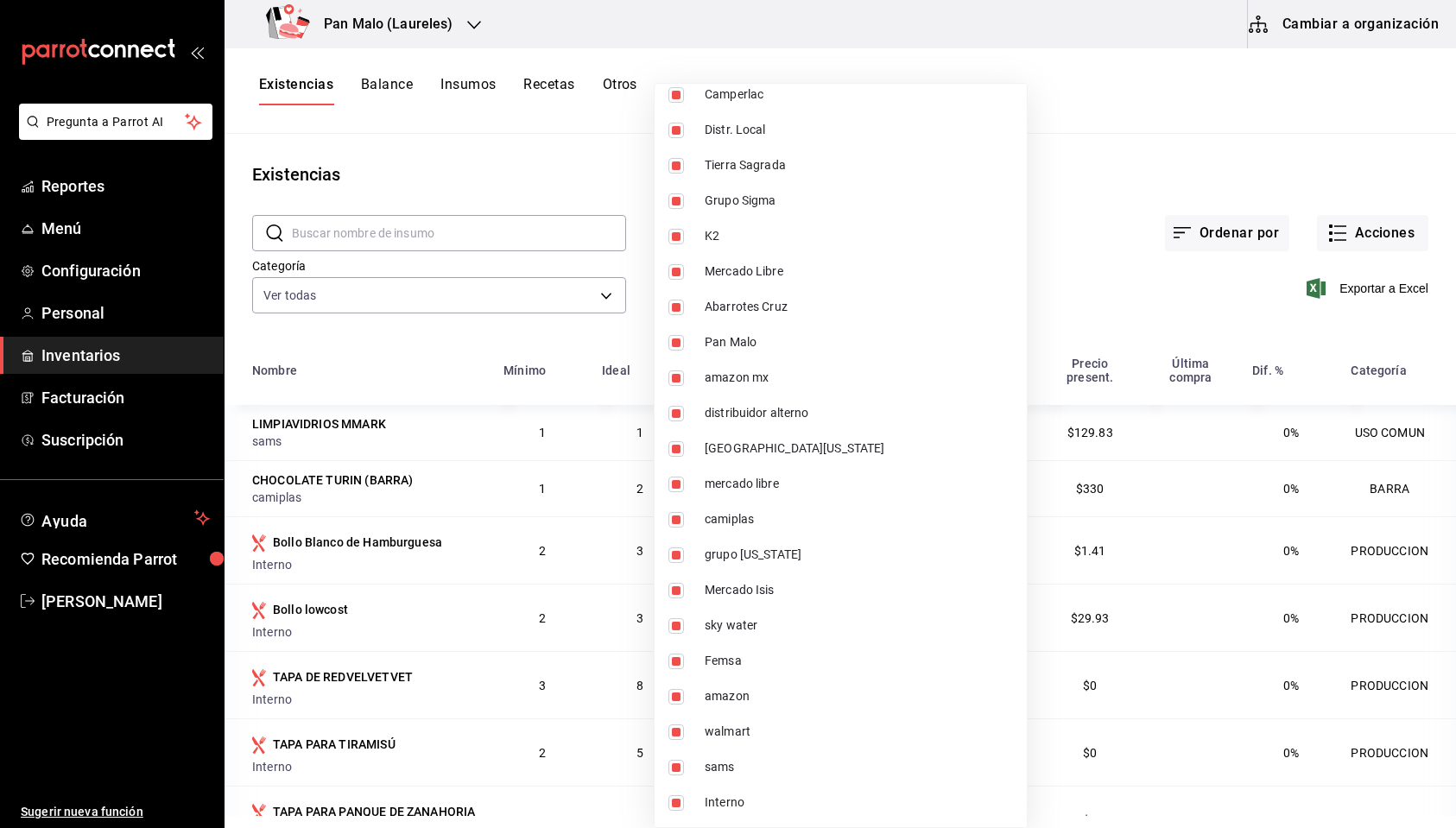
scroll to position [181, 0]
click at [97, 198] on div at bounding box center [728, 414] width 1456 height 828
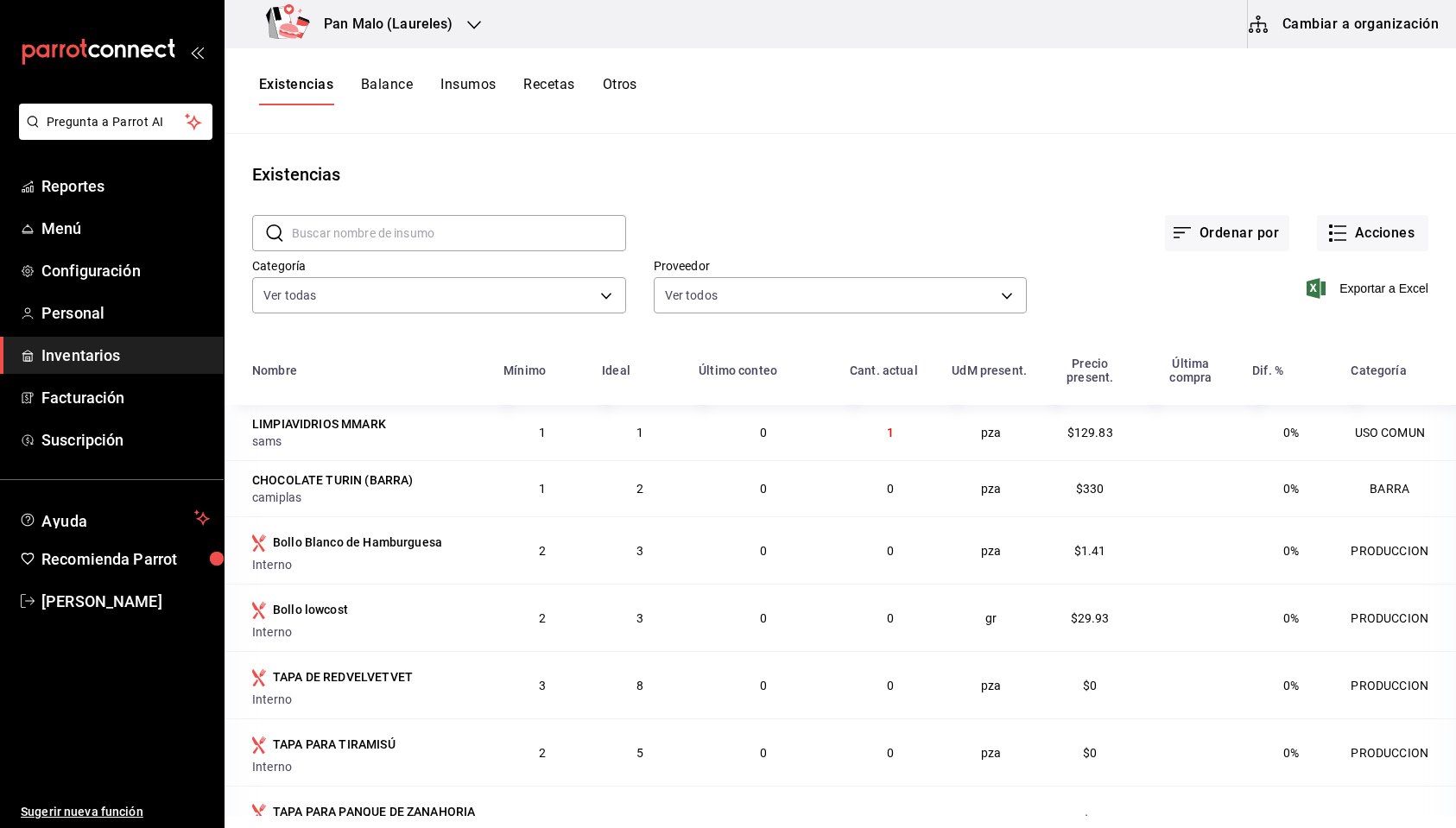
click at [101, 181] on div "Ver todo Merch PM PITICO CITY CLUB Camperlac Distr. Local Tierra Sagrada Grupo …" at bounding box center [728, 414] width 1456 height 828
click at [93, 185] on span "Reportes" at bounding box center [125, 186] width 168 height 23
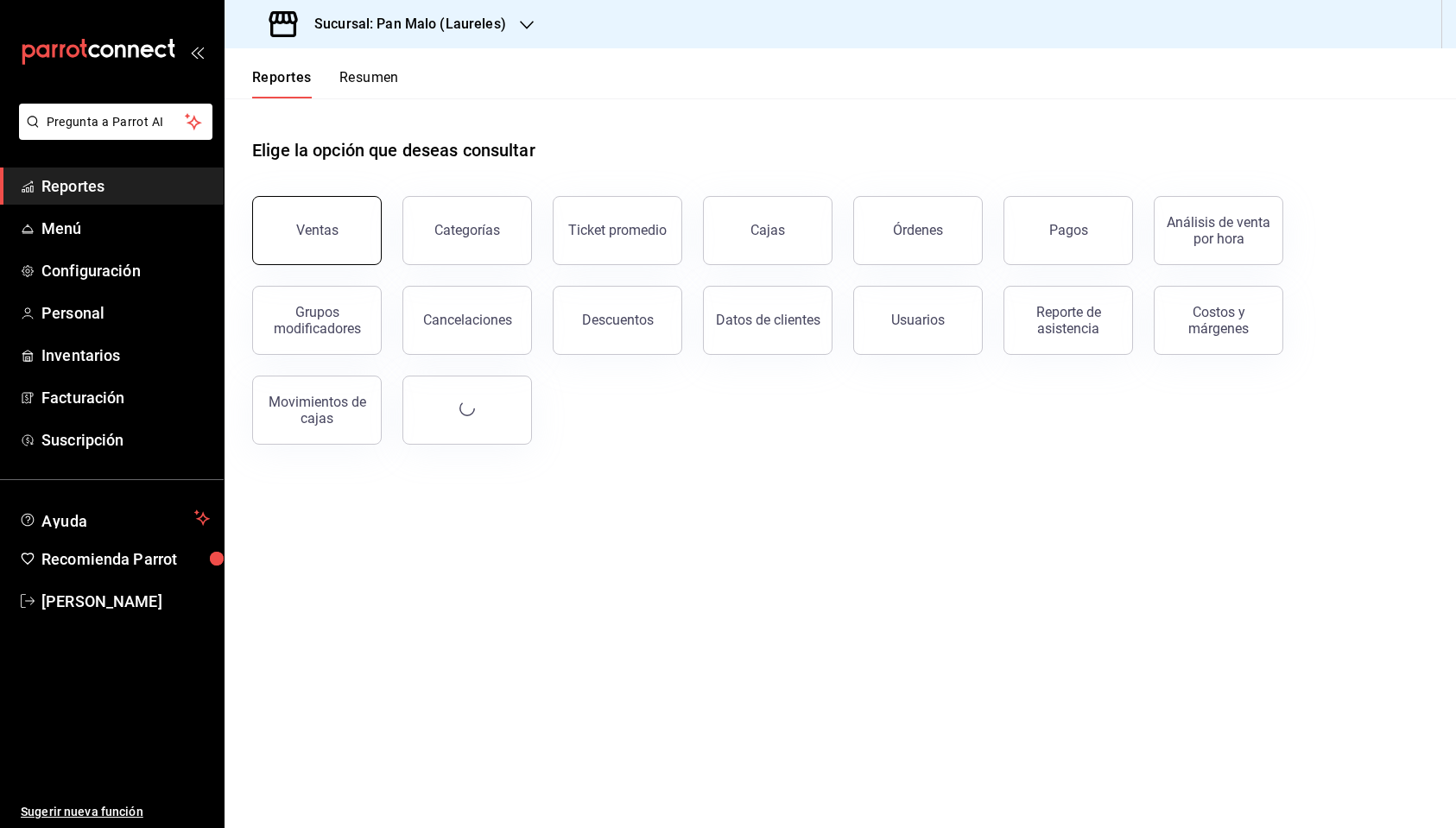
click at [296, 239] on button "Ventas" at bounding box center [317, 231] width 129 height 69
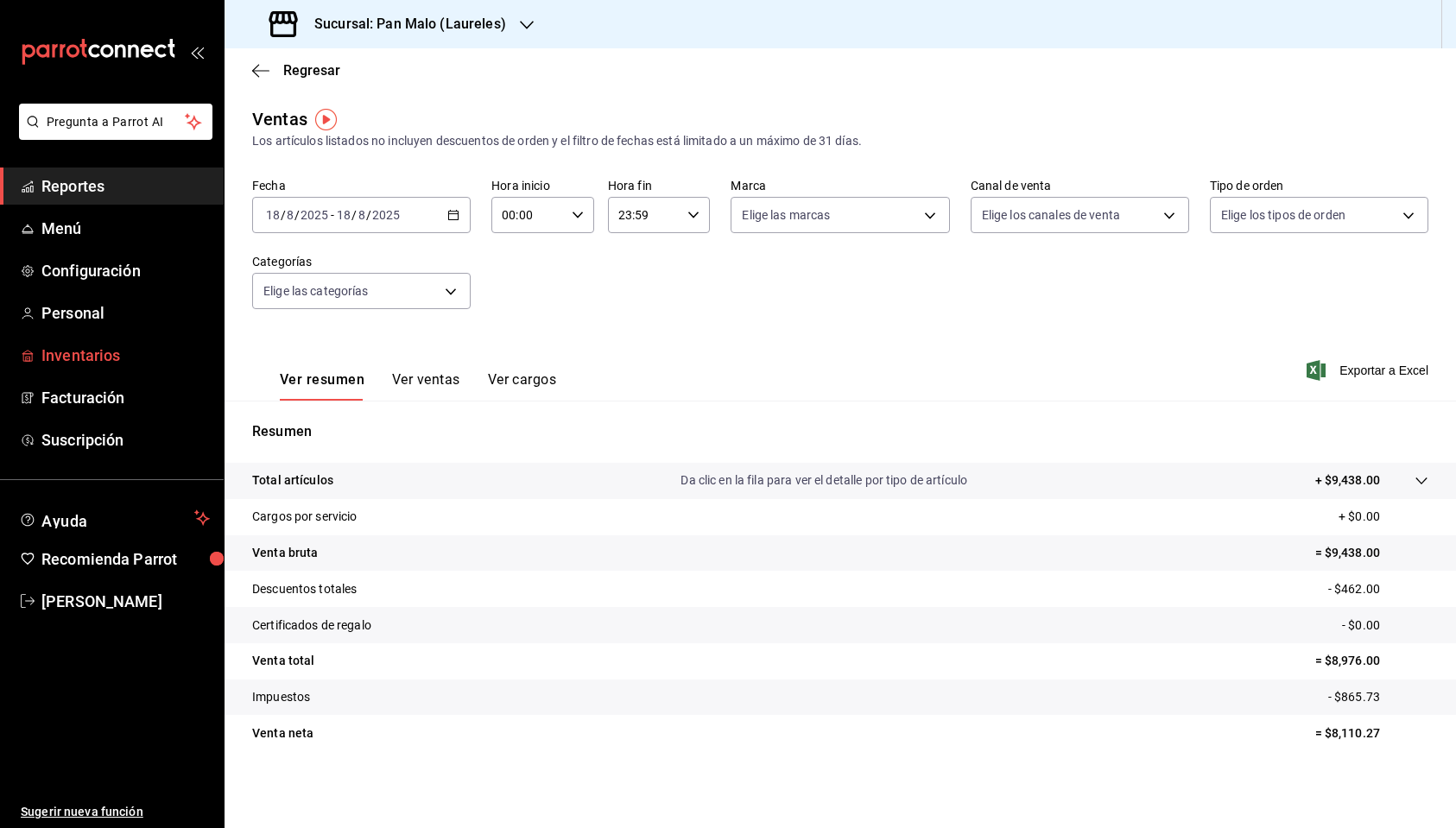
click at [72, 360] on span "Inventarios" at bounding box center [125, 356] width 168 height 23
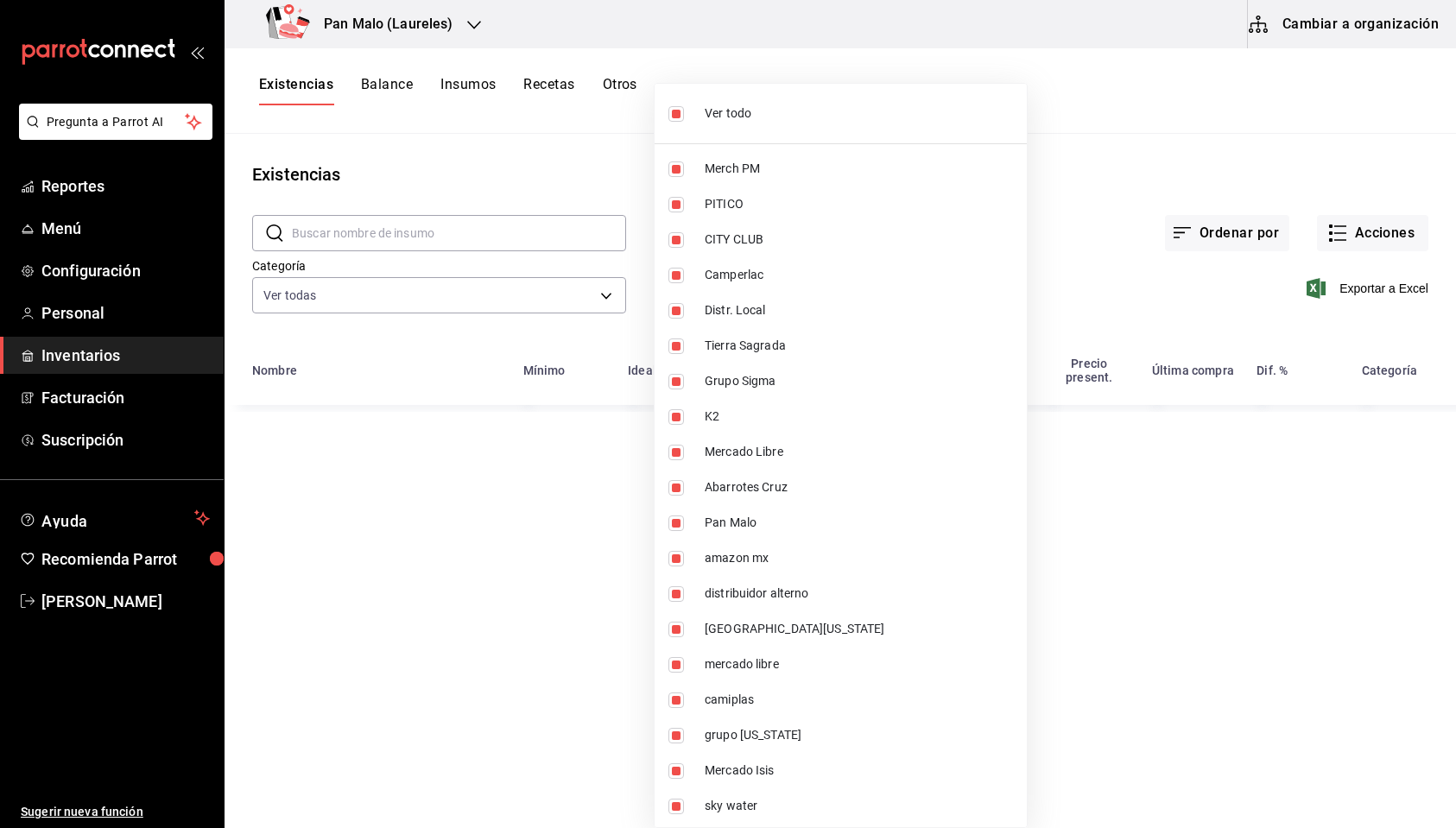
click at [950, 313] on body "Pregunta a Parrot AI Reportes Menú Configuración Personal Inventarios Facturaci…" at bounding box center [728, 408] width 1456 height 816
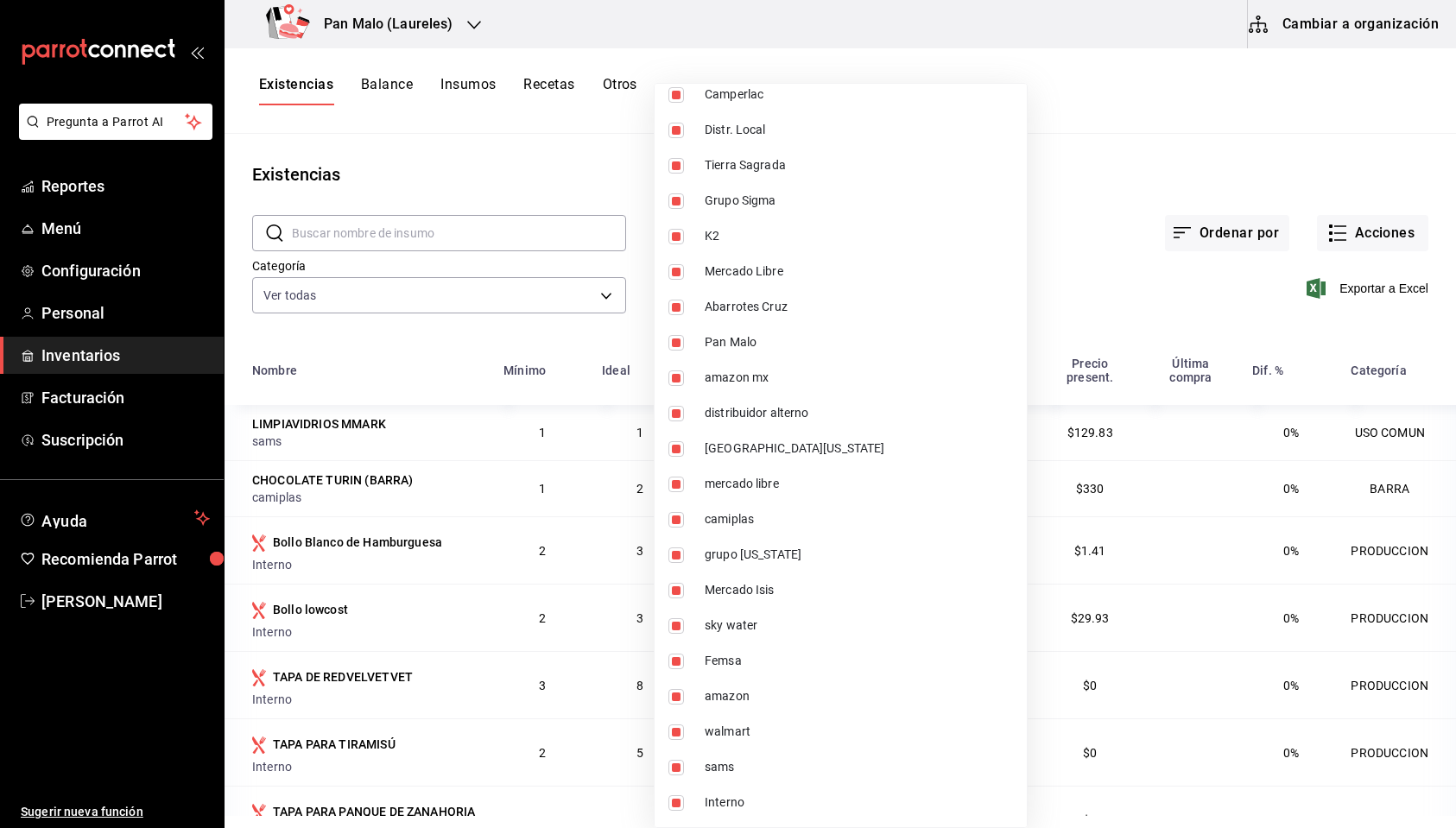
scroll to position [181, 0]
click at [411, 137] on div at bounding box center [728, 414] width 1456 height 828
